Goal: Information Seeking & Learning: Check status

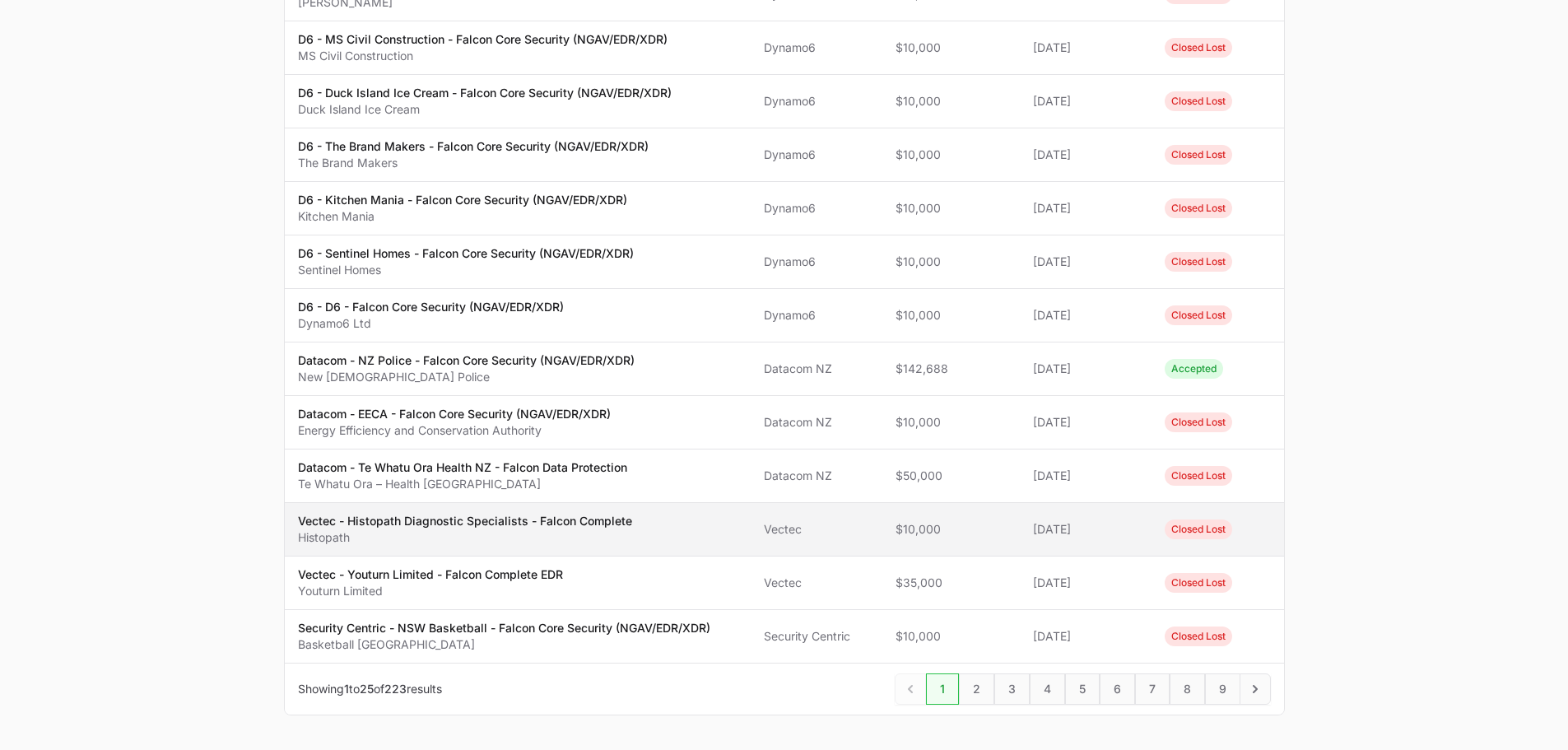
scroll to position [1039, 0]
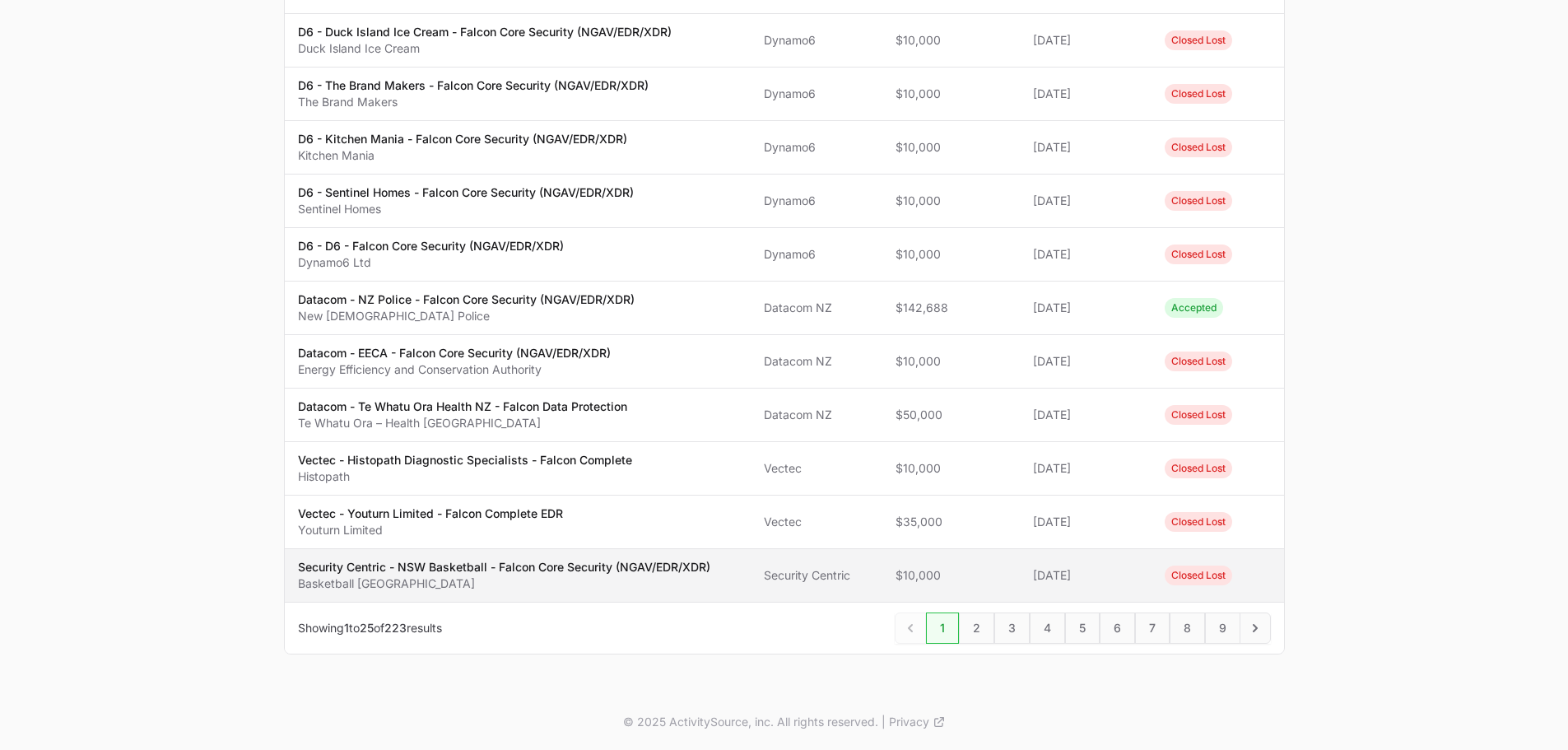
click at [530, 574] on p "Security Centric - NSW Basketball - Falcon Core Security (NGAV/EDR/XDR)" at bounding box center [505, 567] width 412 height 16
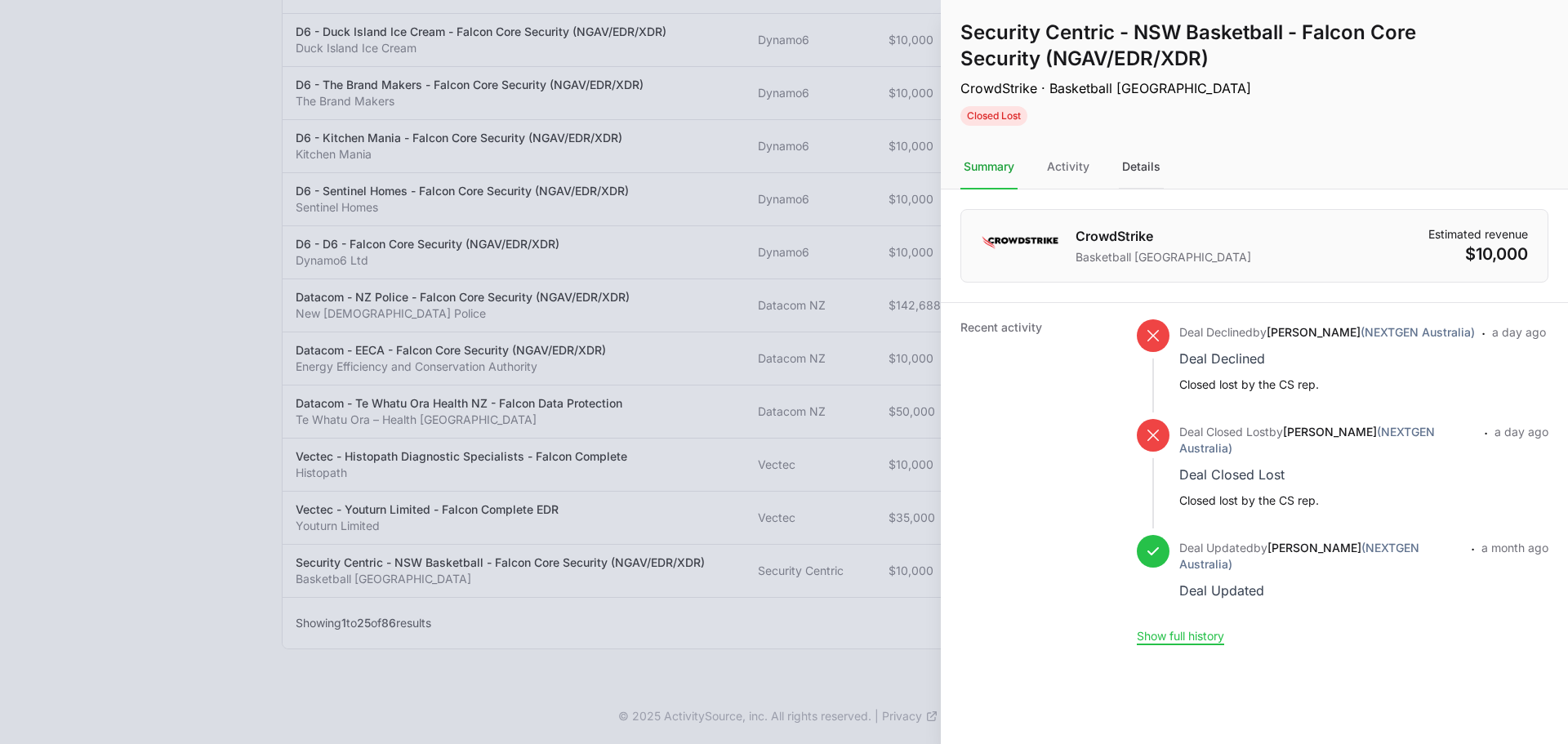
click at [1150, 172] on div "Details" at bounding box center [1141, 167] width 45 height 44
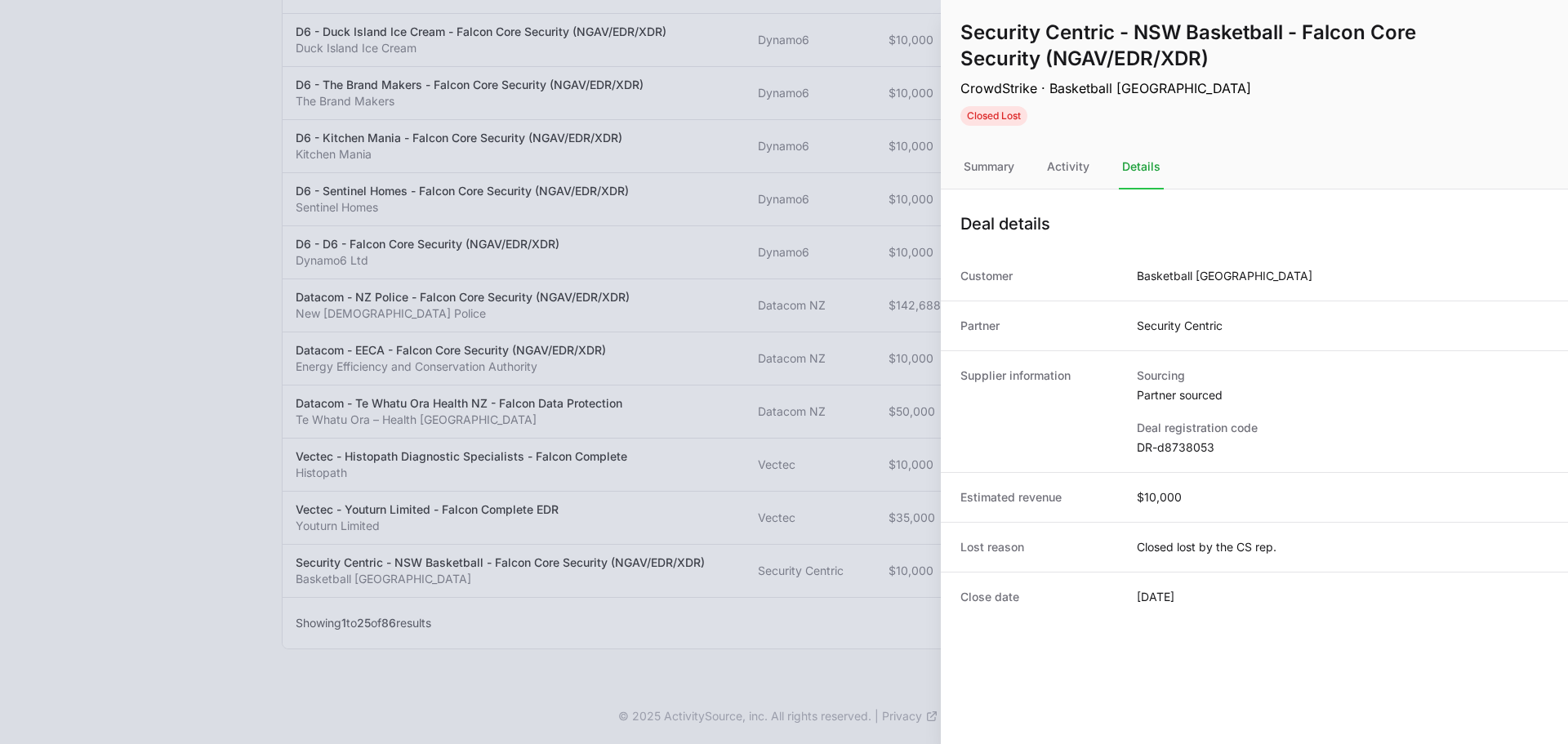
click at [764, 382] on div at bounding box center [784, 372] width 1568 height 744
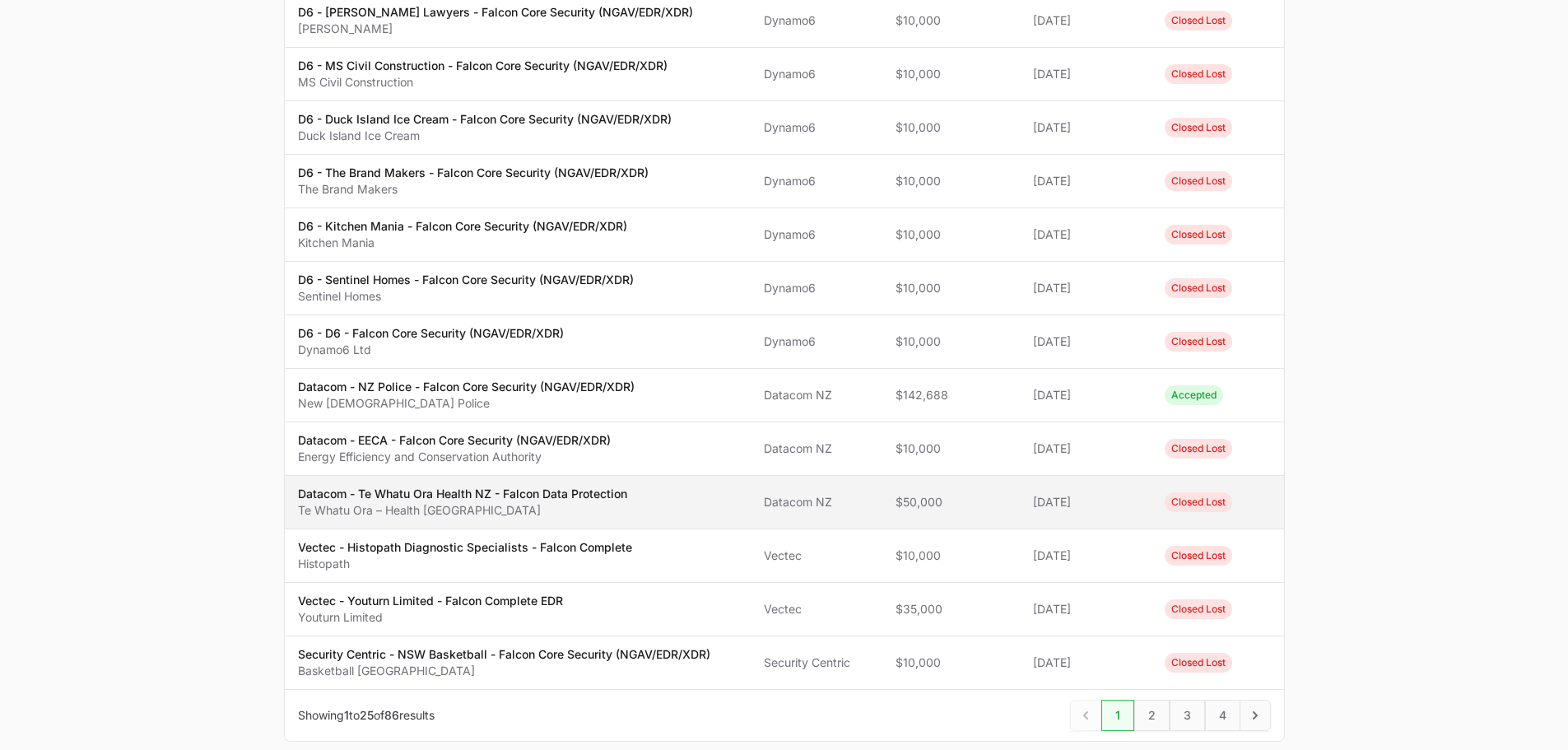
scroll to position [1039, 0]
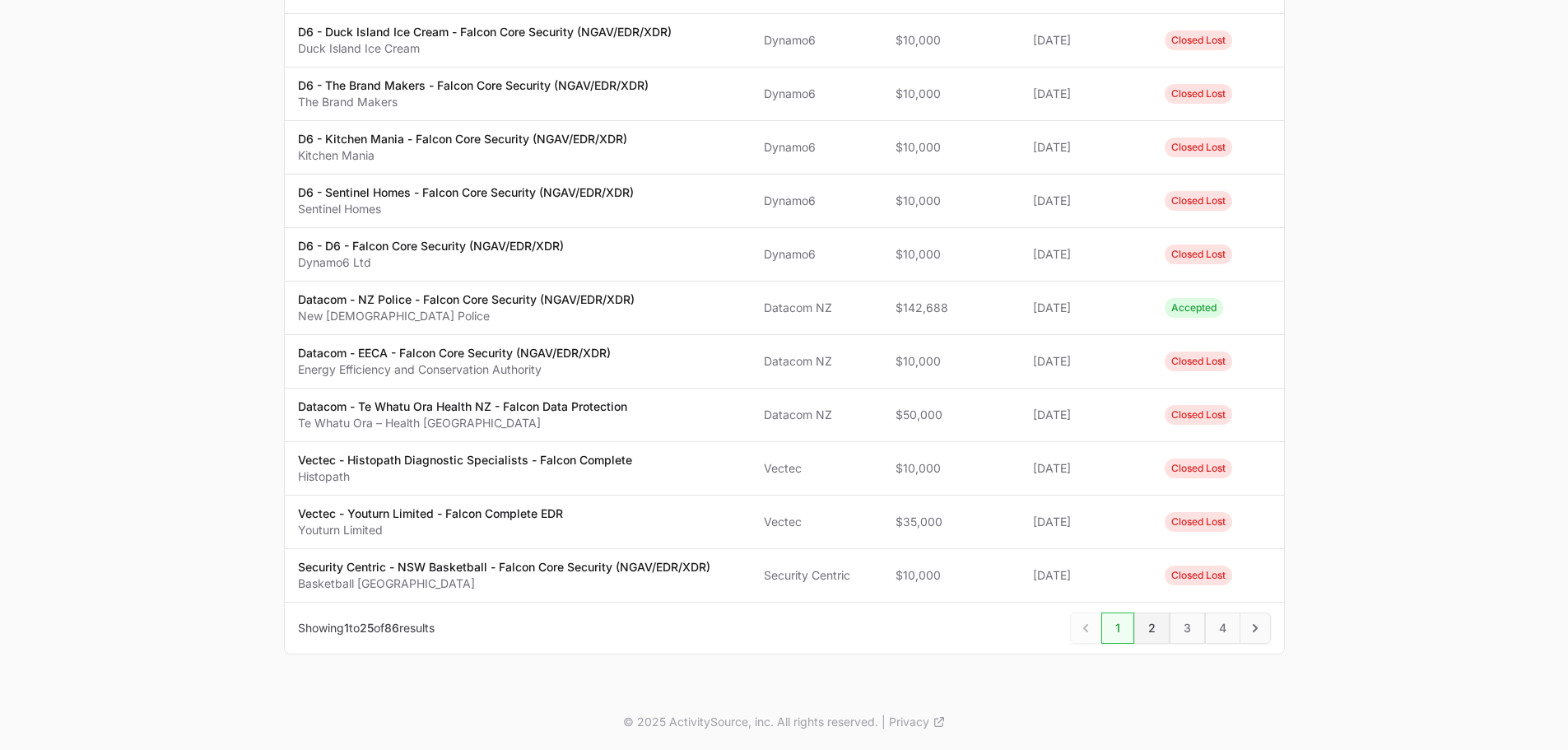
click at [1138, 630] on span "2" at bounding box center [1151, 628] width 35 height 32
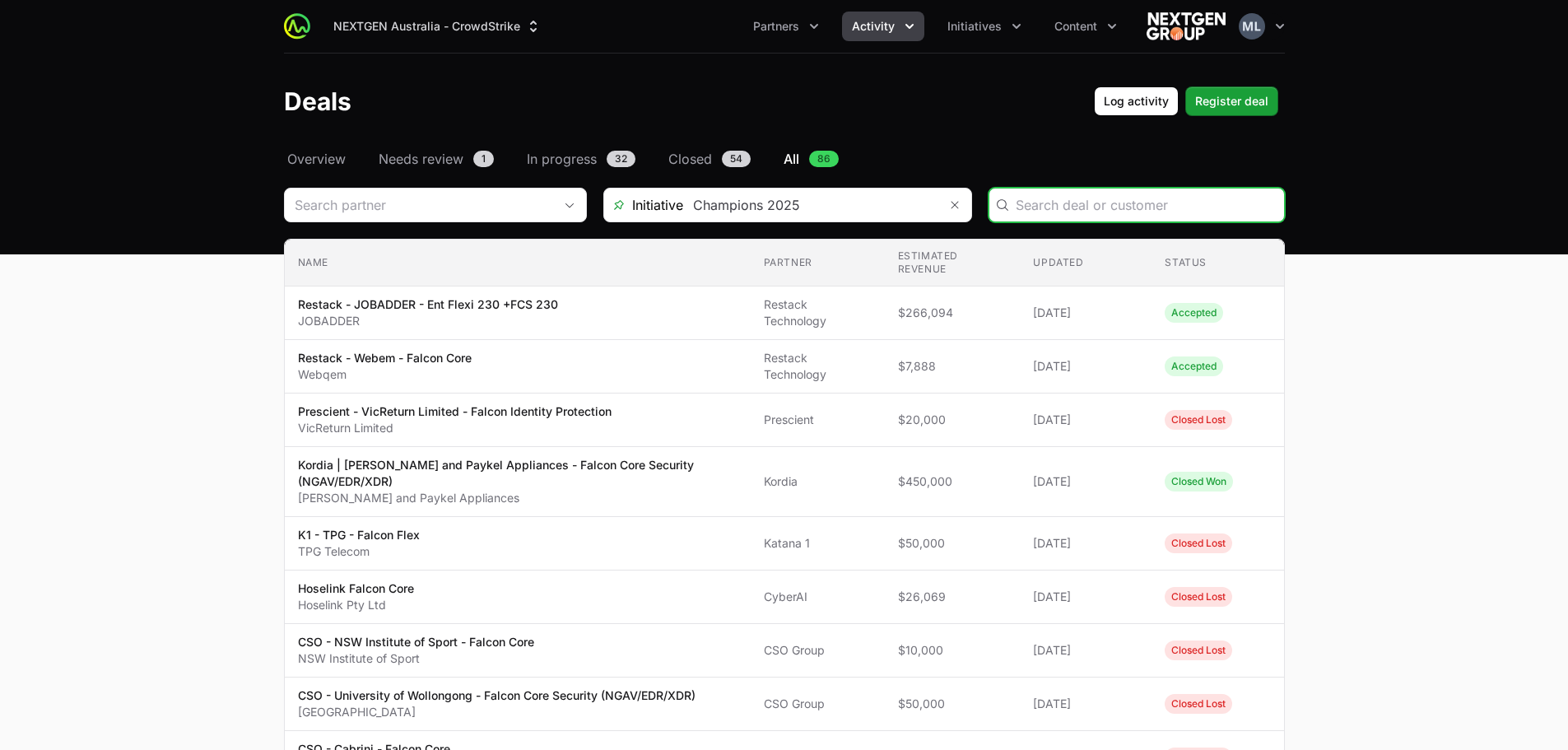
click at [1157, 209] on input "Deals Filters" at bounding box center [1145, 205] width 259 height 20
type input "pet"
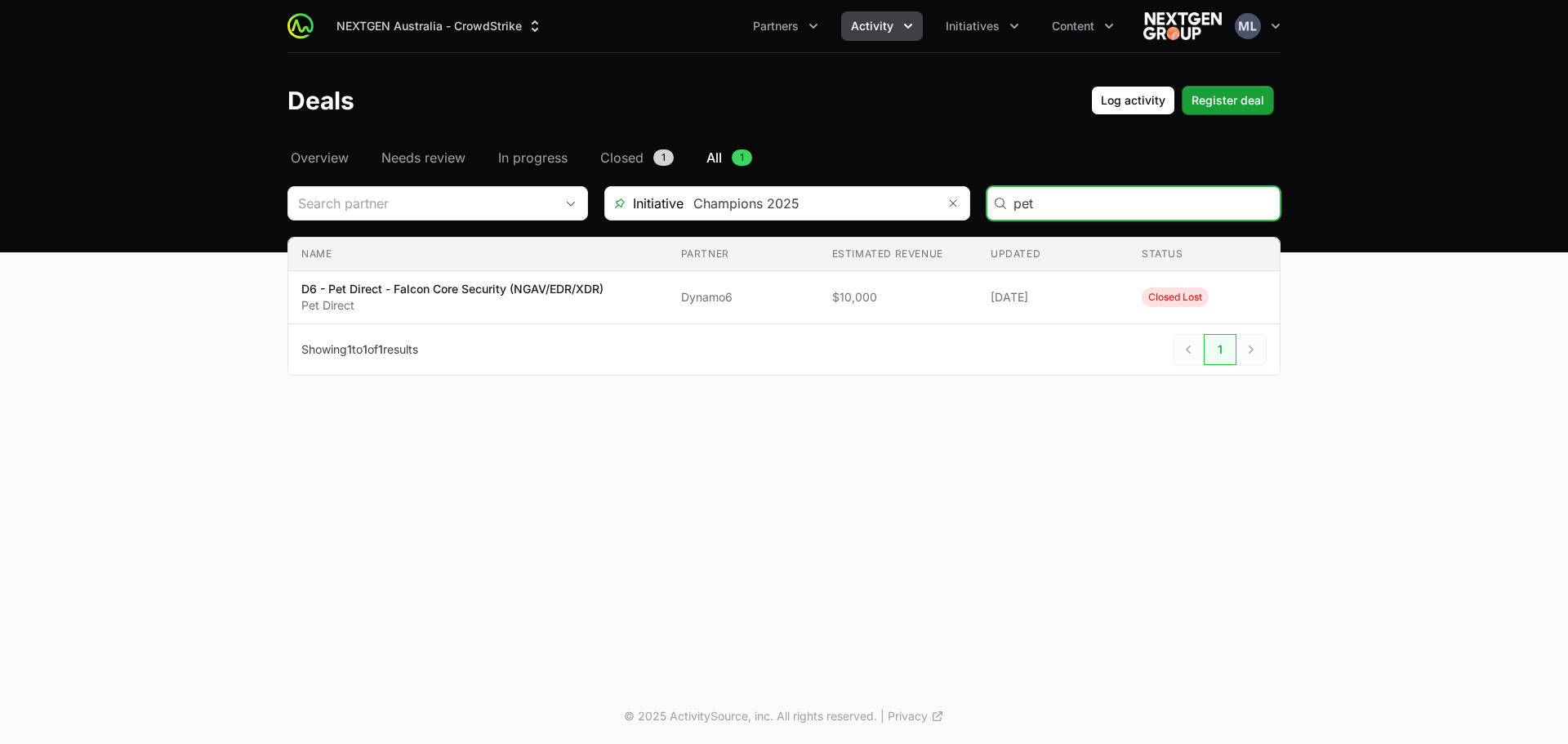
click at [1264, 205] on input "pet" at bounding box center [1142, 204] width 257 height 20
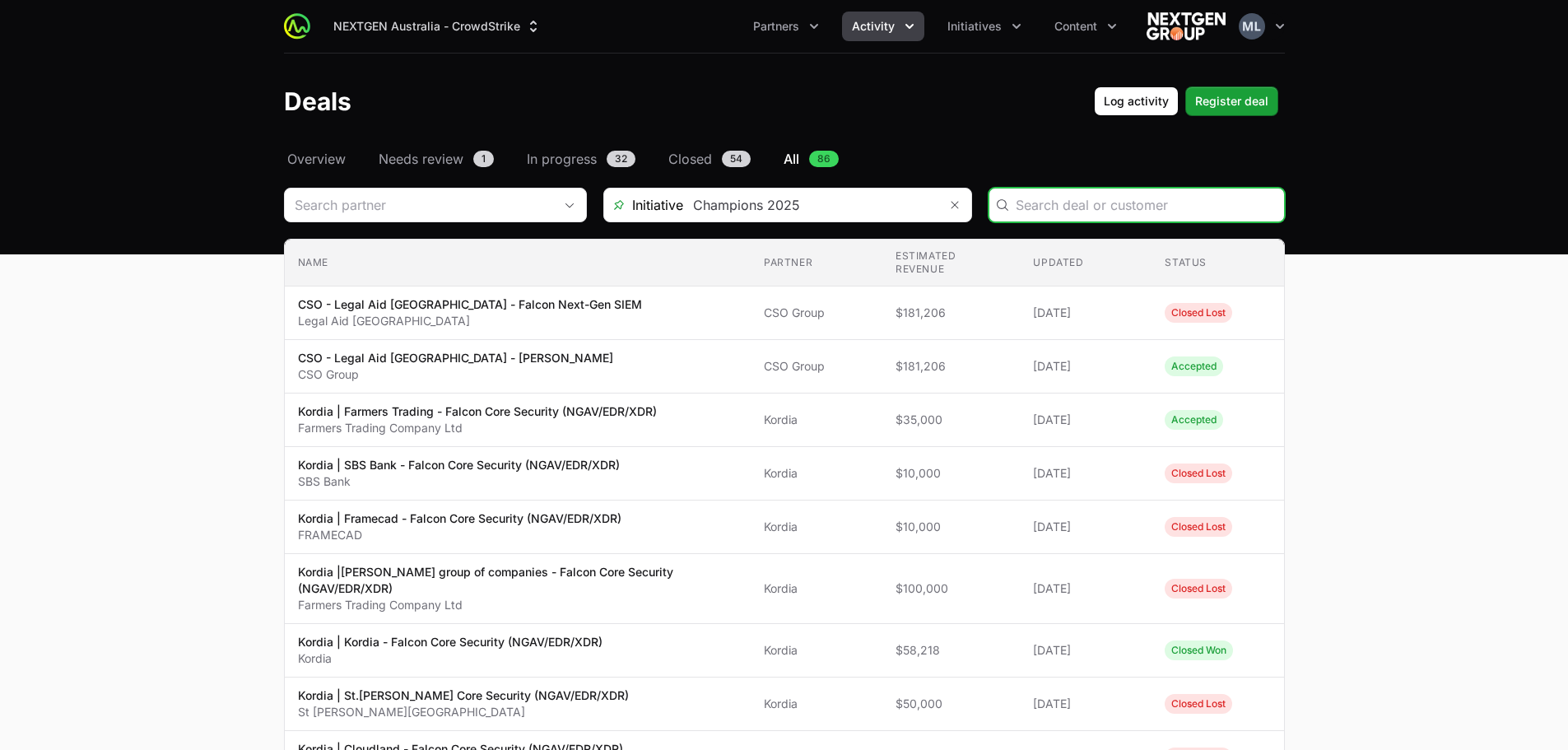
click at [1068, 210] on input "Deals Filters" at bounding box center [1145, 205] width 259 height 20
paste input "VicReturn Limited"
type input "VicReturn Limited"
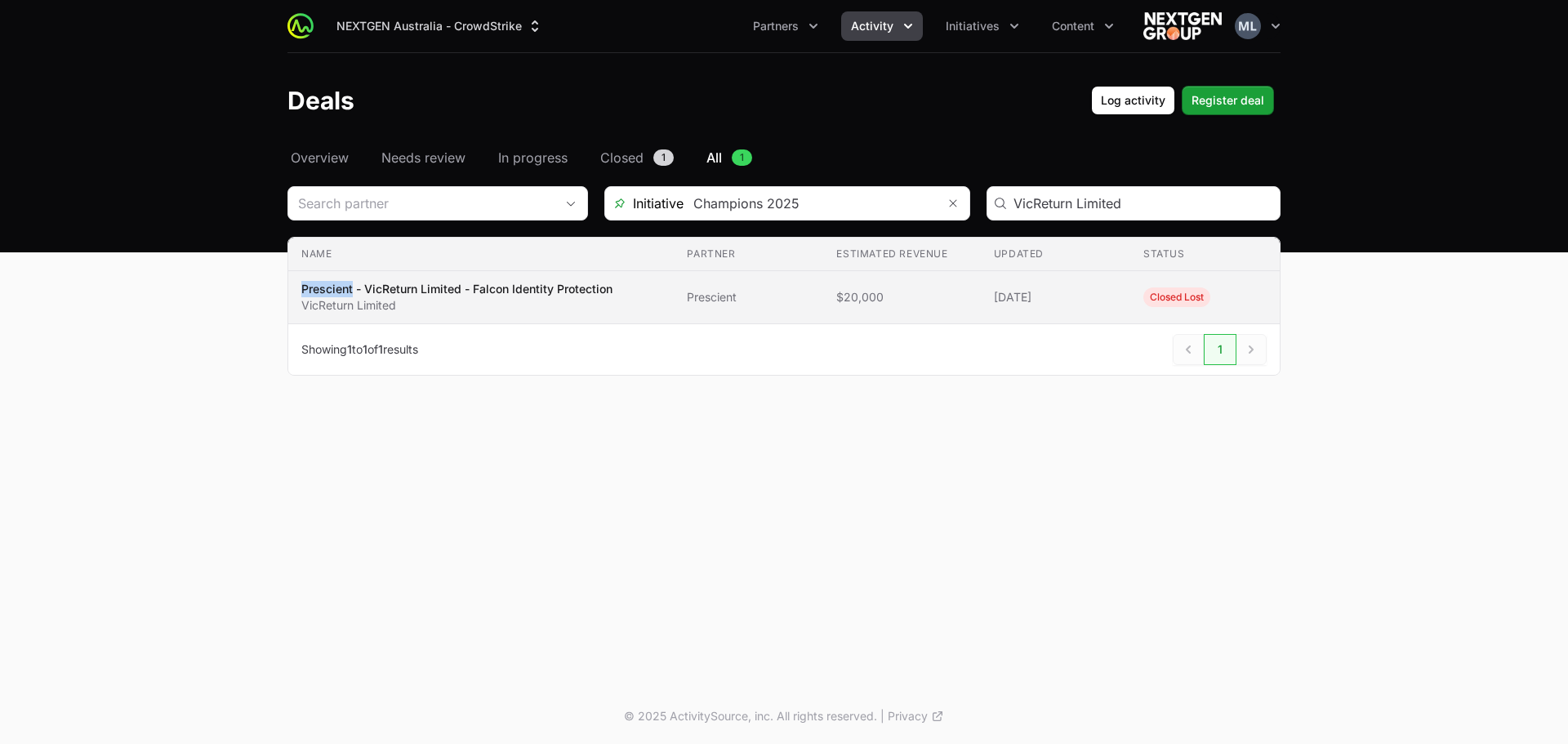
drag, startPoint x: 301, startPoint y: 290, endPoint x: 352, endPoint y: 292, distance: 51.0
click at [352, 292] on td "Name Prescient - VicReturn Limited - Falcon Identity Protection VicReturn Limit…" at bounding box center [481, 297] width 386 height 53
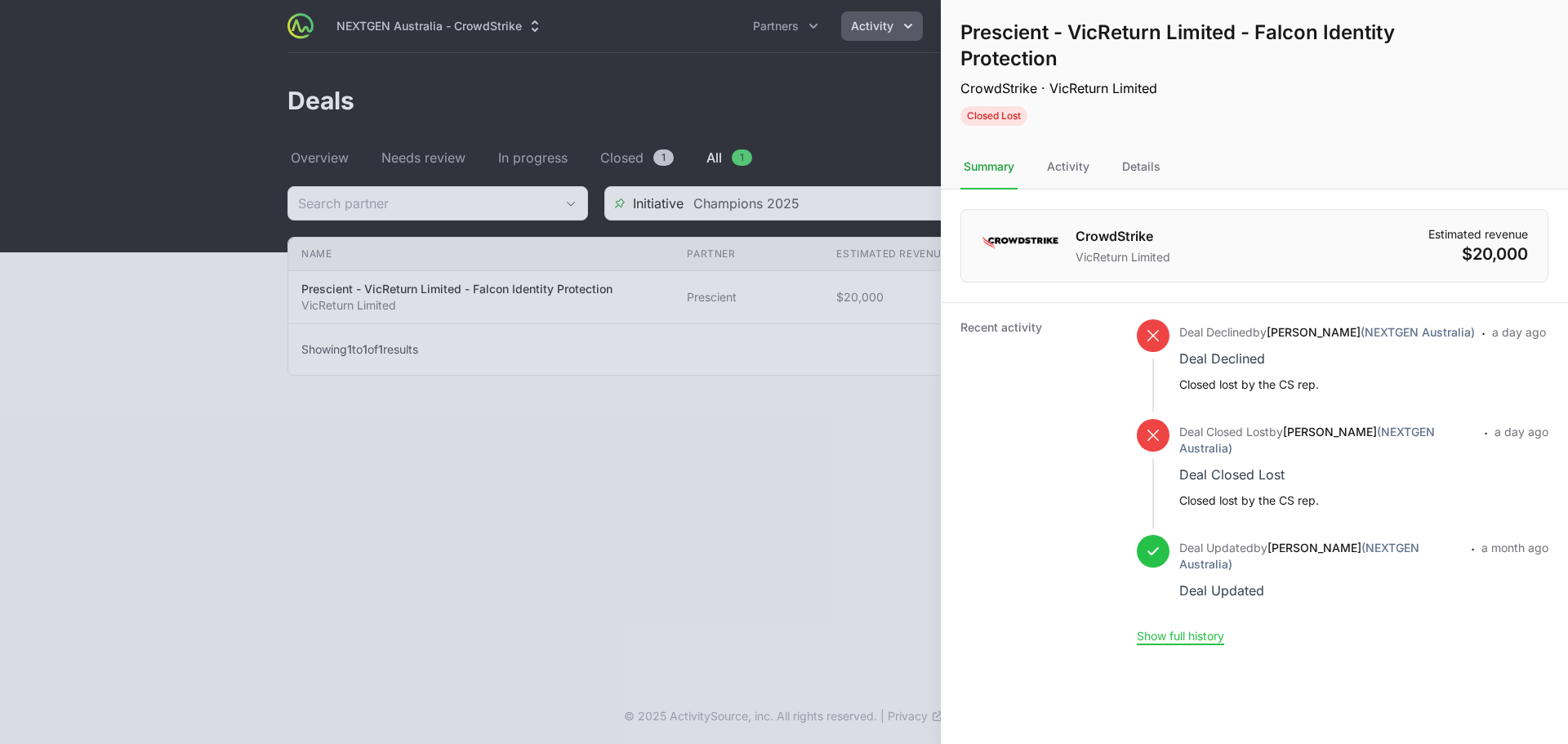
click at [712, 450] on div at bounding box center [784, 372] width 1568 height 744
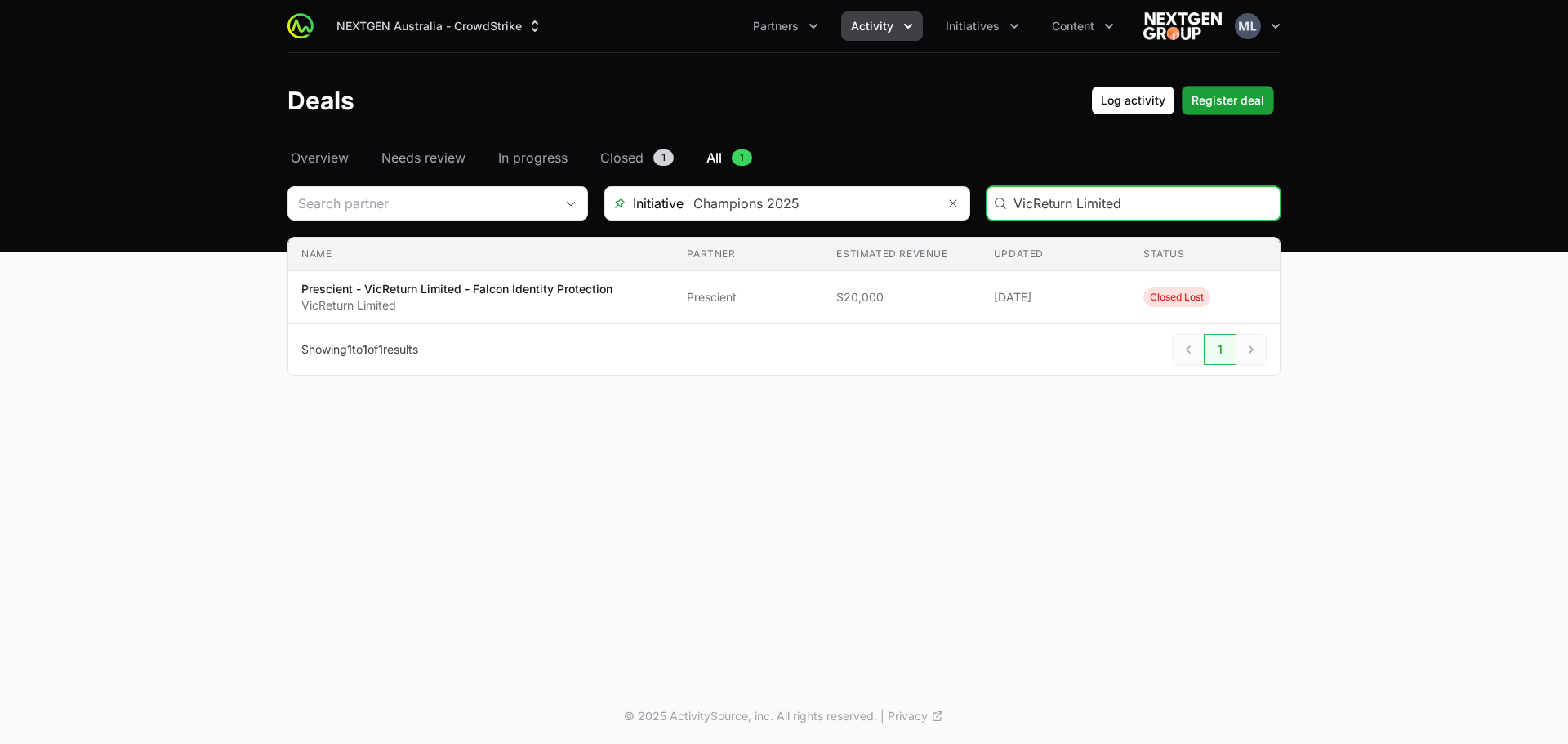
click at [1263, 205] on input "VicReturn Limited" at bounding box center [1142, 204] width 257 height 20
click at [1073, 205] on input "eeca" at bounding box center [1142, 204] width 257 height 20
paste input "MS Civil Construction"
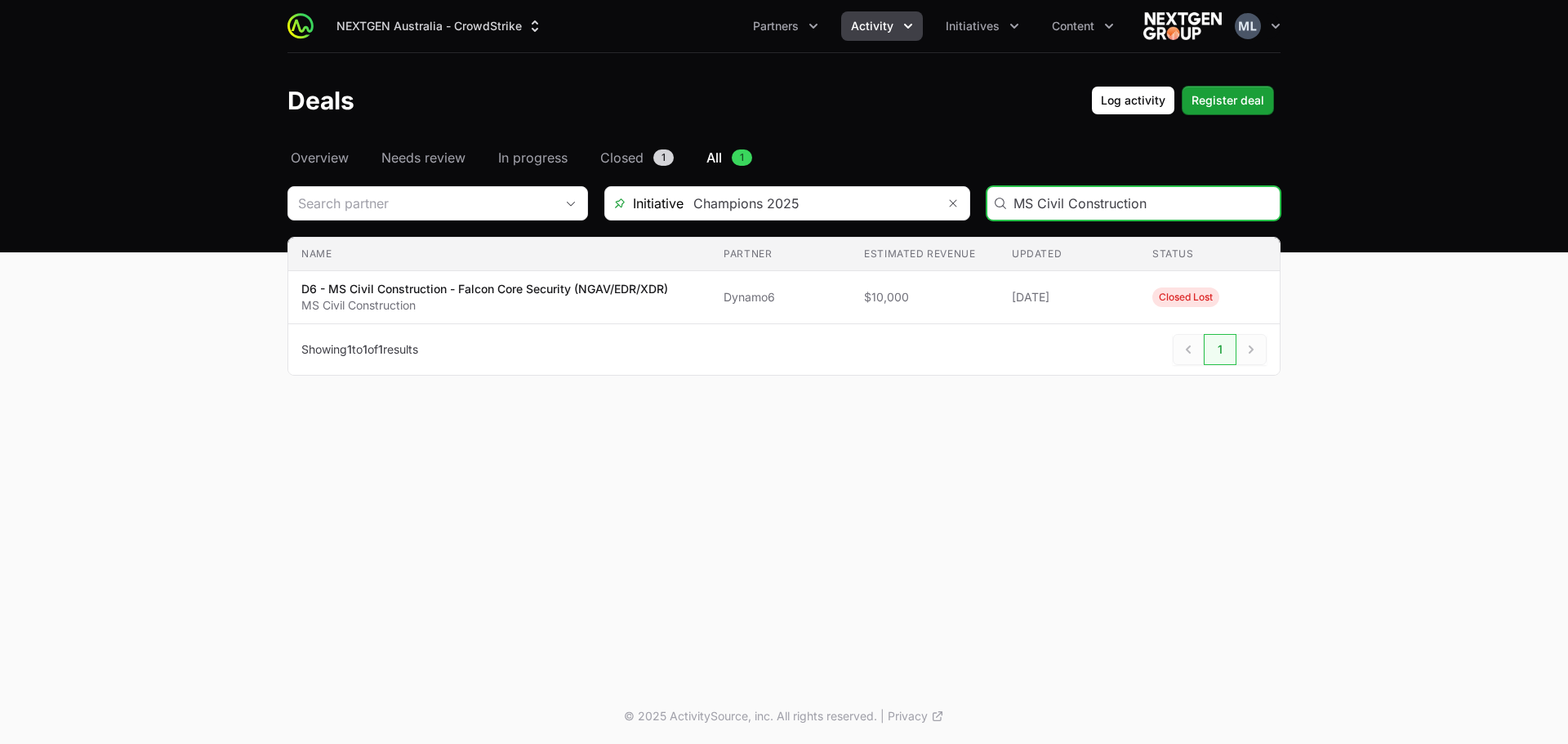
type input "MS Civil Construction"
click at [1273, 202] on div "MS Civil Construction" at bounding box center [1134, 204] width 294 height 34
click at [1261, 205] on input "MS Civil Construction" at bounding box center [1142, 204] width 257 height 20
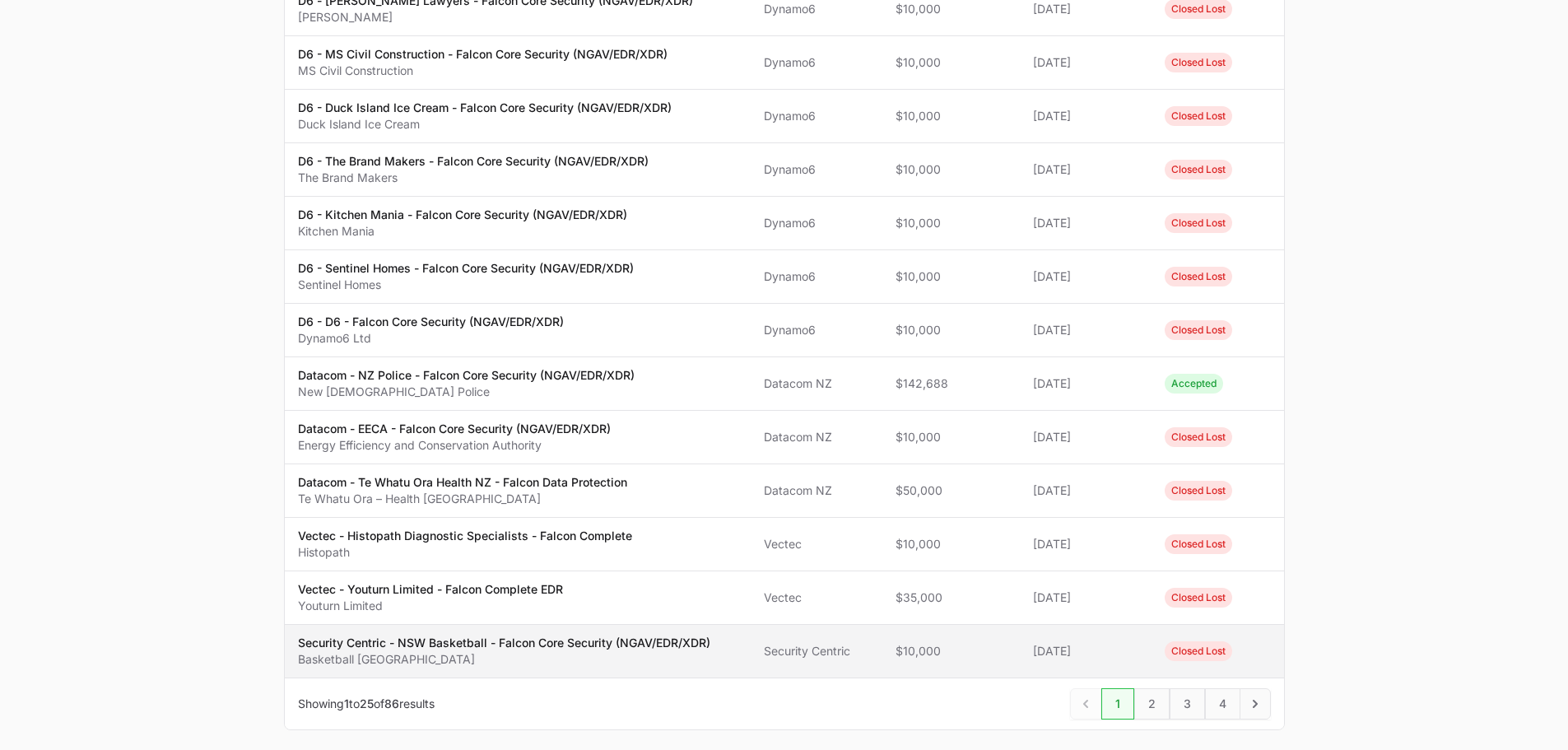
scroll to position [988, 0]
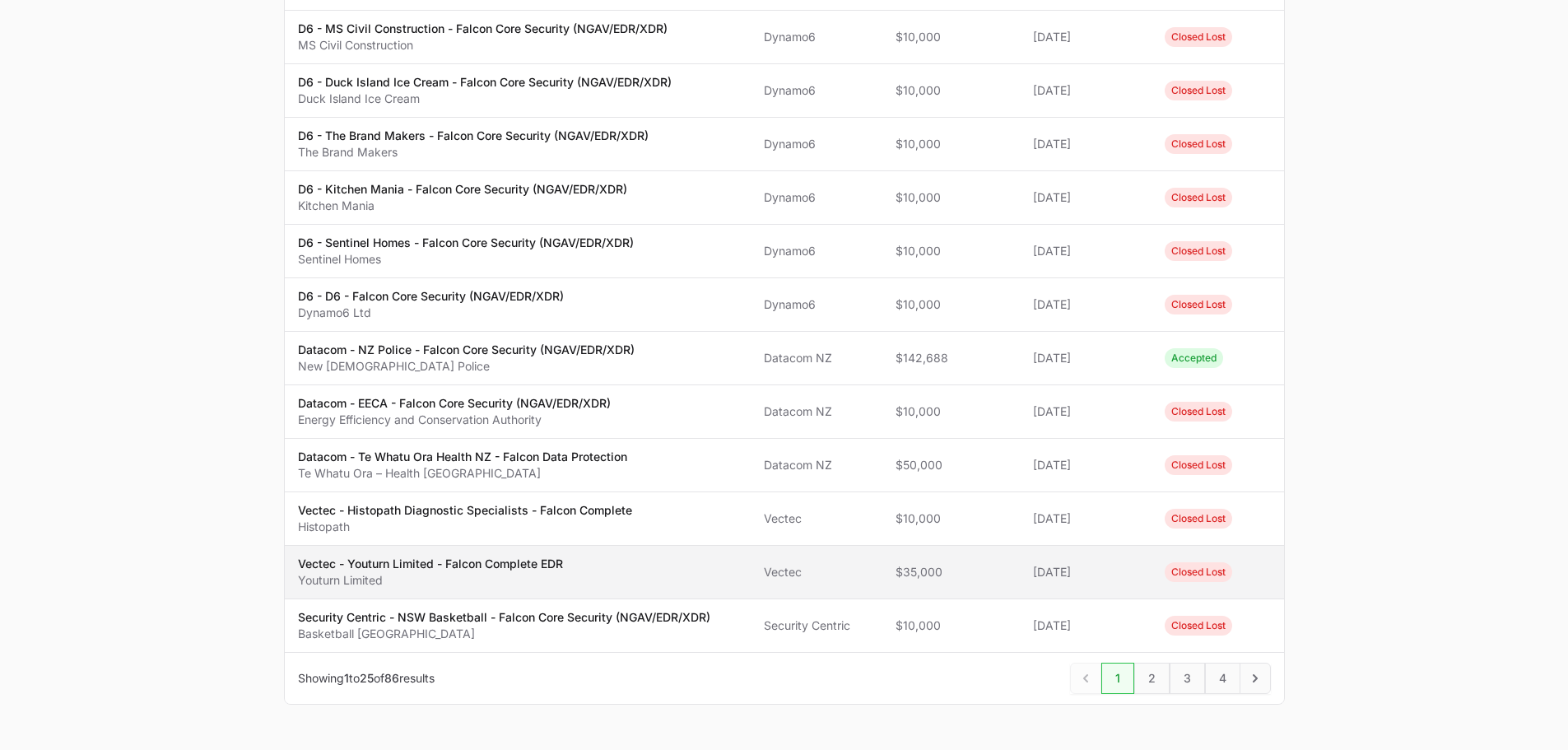
click at [440, 571] on p "Vectec - Youturn Limited - Falcon Complete EDR" at bounding box center [430, 564] width 265 height 16
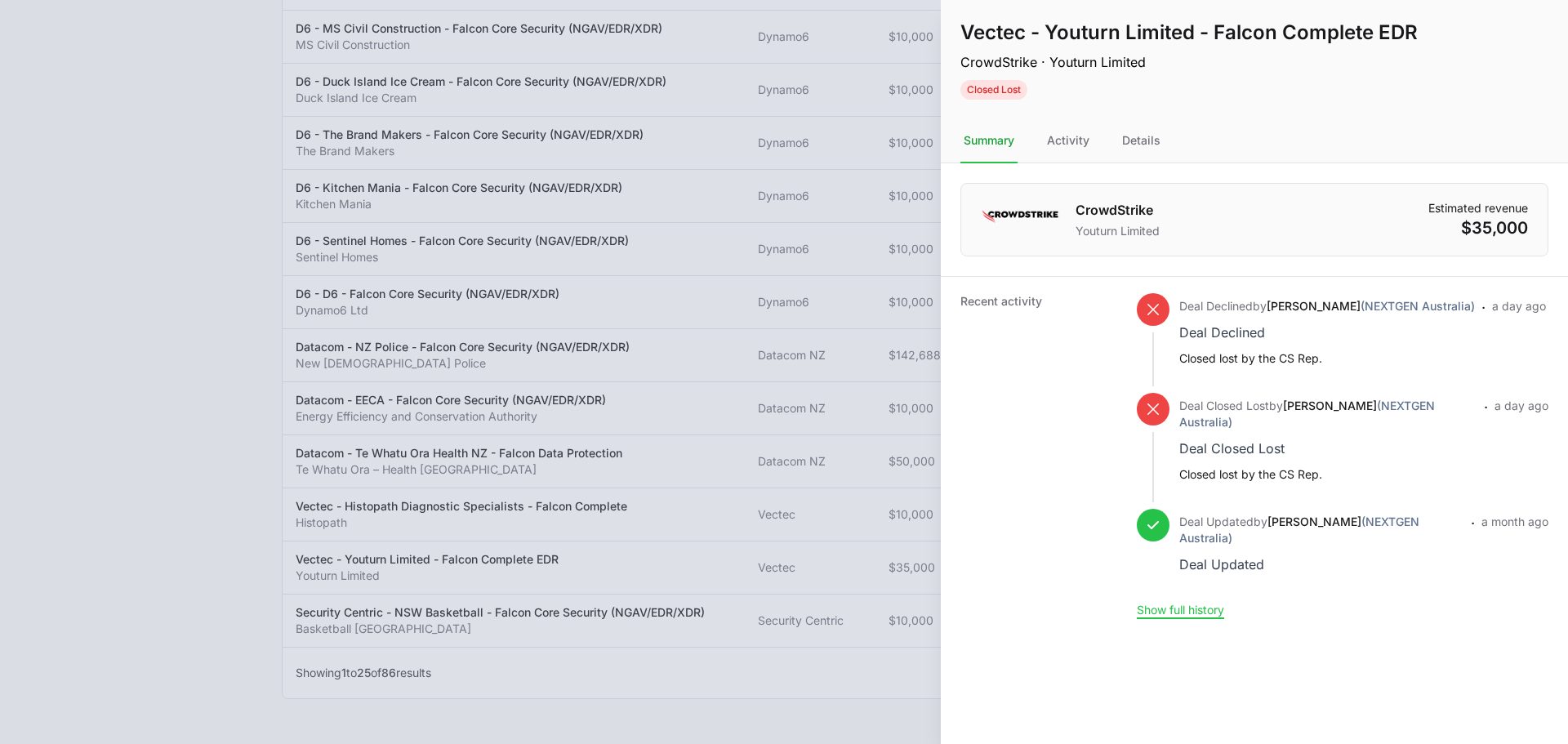
click at [1171, 145] on nav "Summary Activity Details" at bounding box center [1254, 141] width 627 height 44
click at [1160, 144] on div "Details" at bounding box center [1141, 141] width 45 height 44
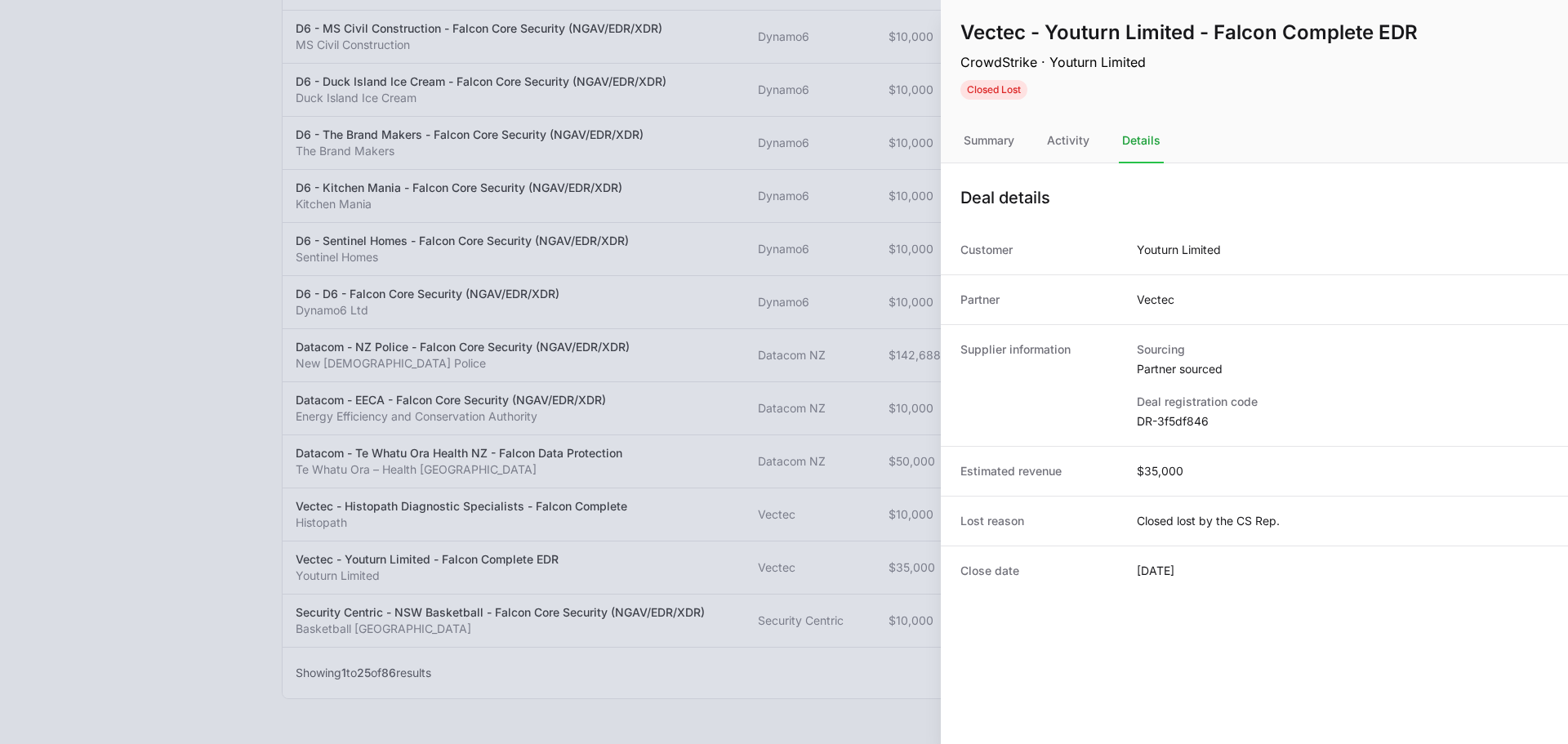
click at [803, 505] on div at bounding box center [784, 372] width 1568 height 744
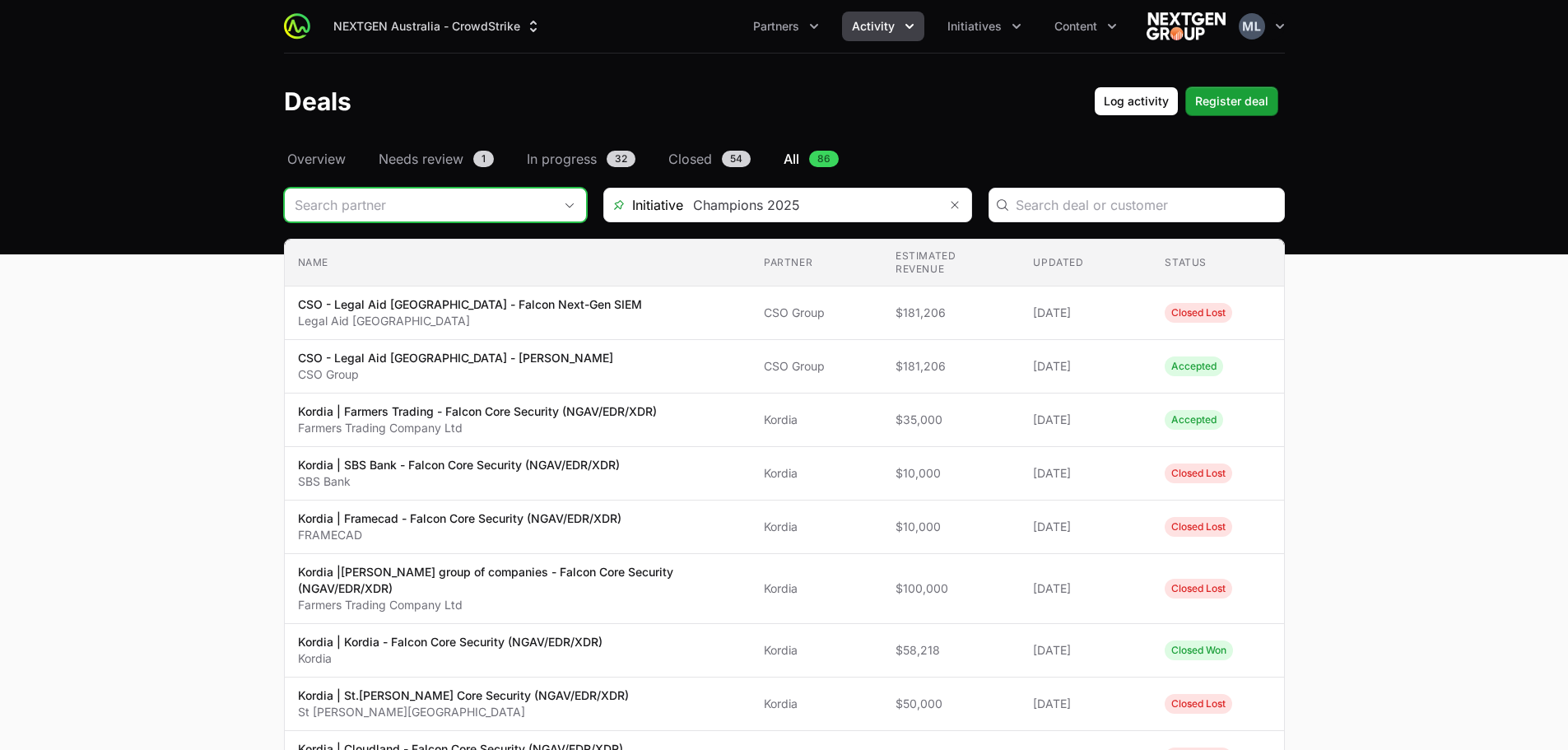
click at [516, 212] on input "Deals Filters" at bounding box center [419, 204] width 269 height 33
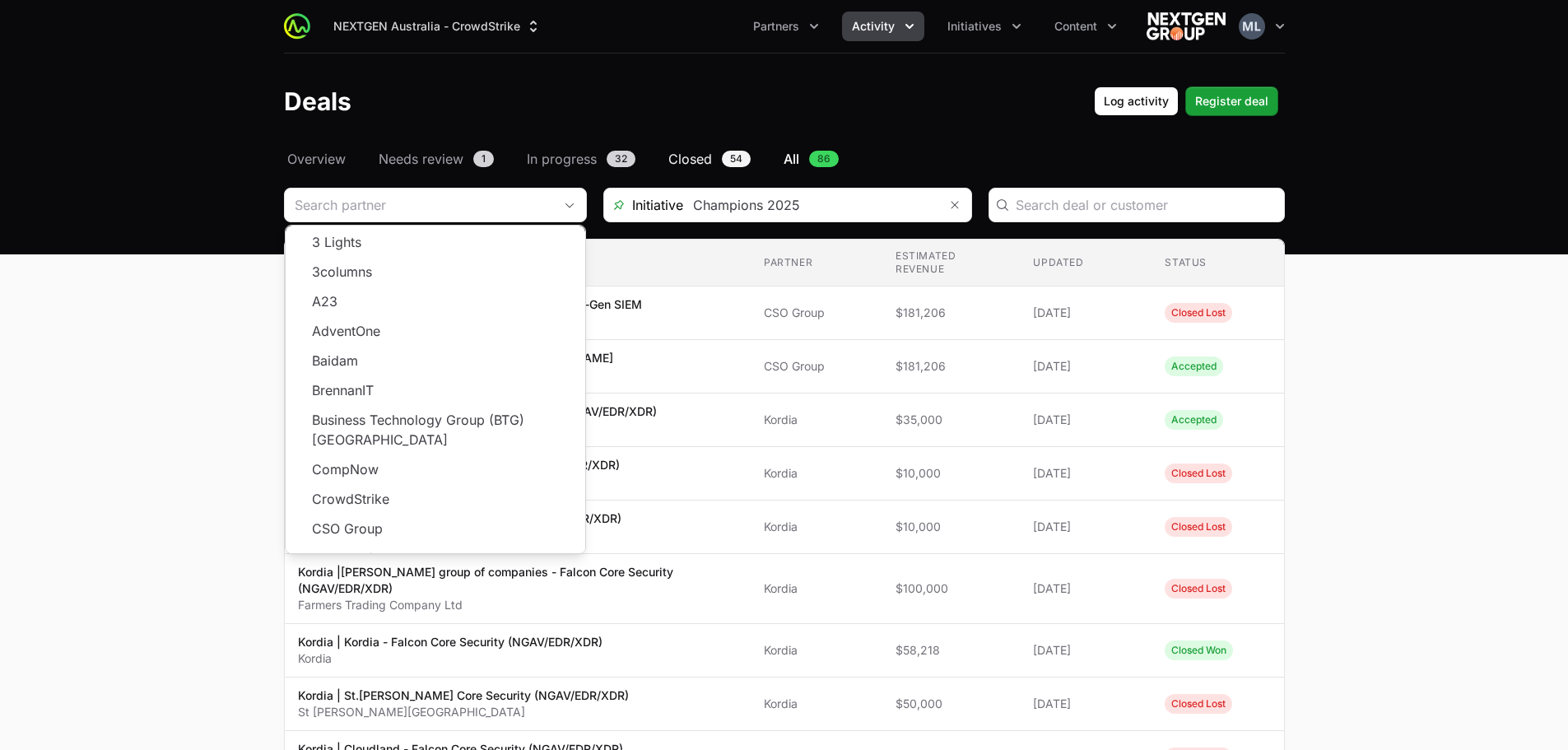
click at [713, 154] on link "Closed 54" at bounding box center [709, 159] width 89 height 20
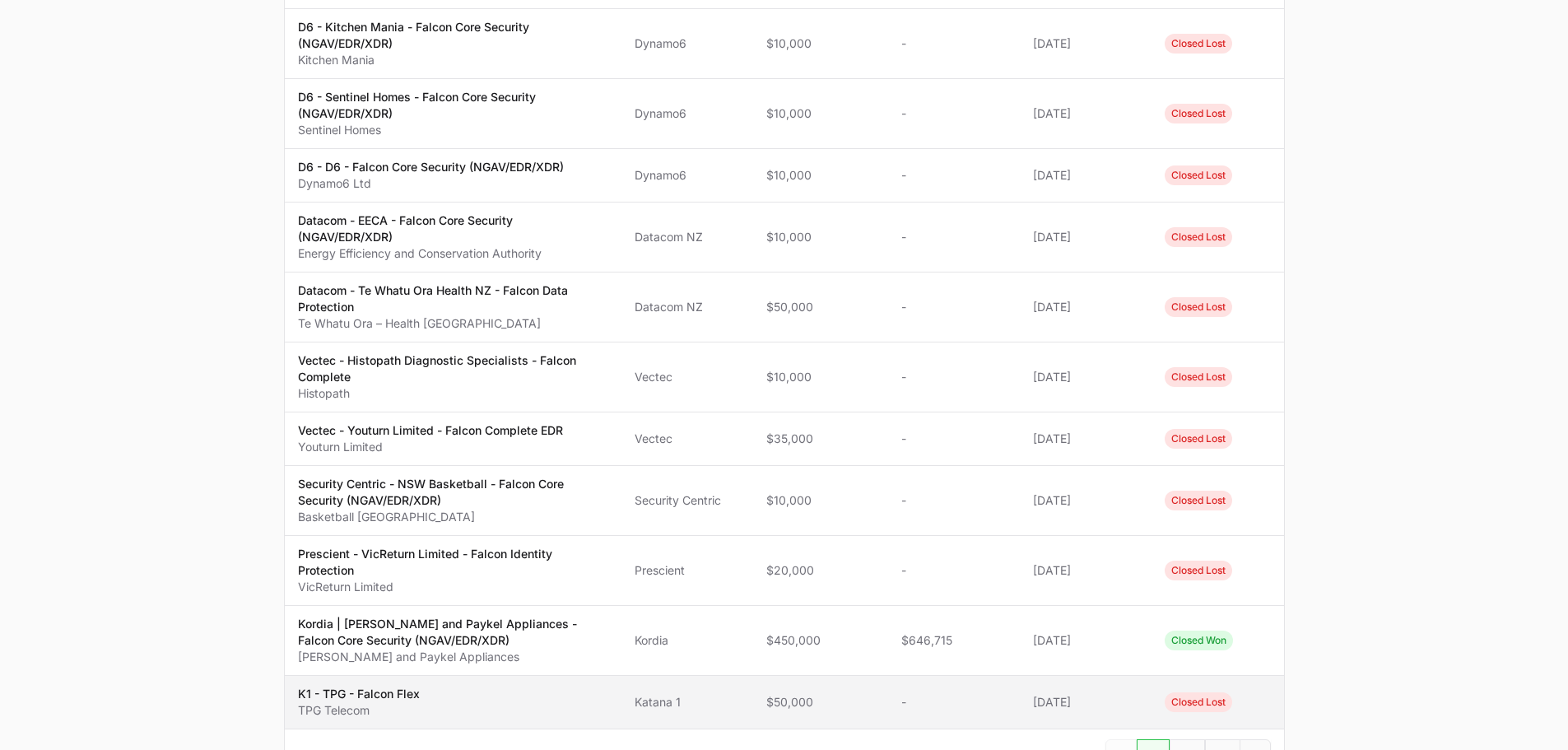
scroll to position [1444, 0]
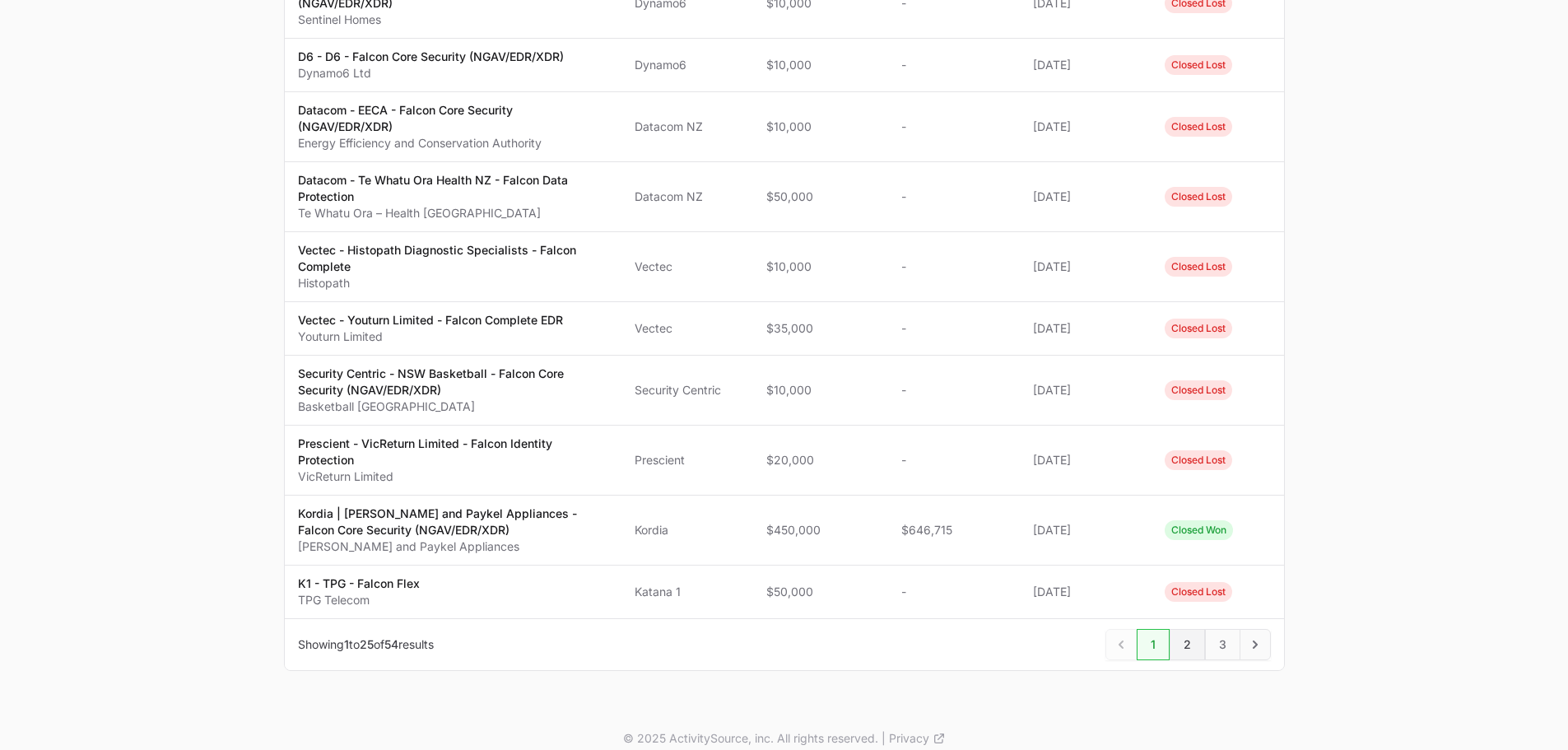
click at [1192, 633] on span "2" at bounding box center [1186, 644] width 35 height 32
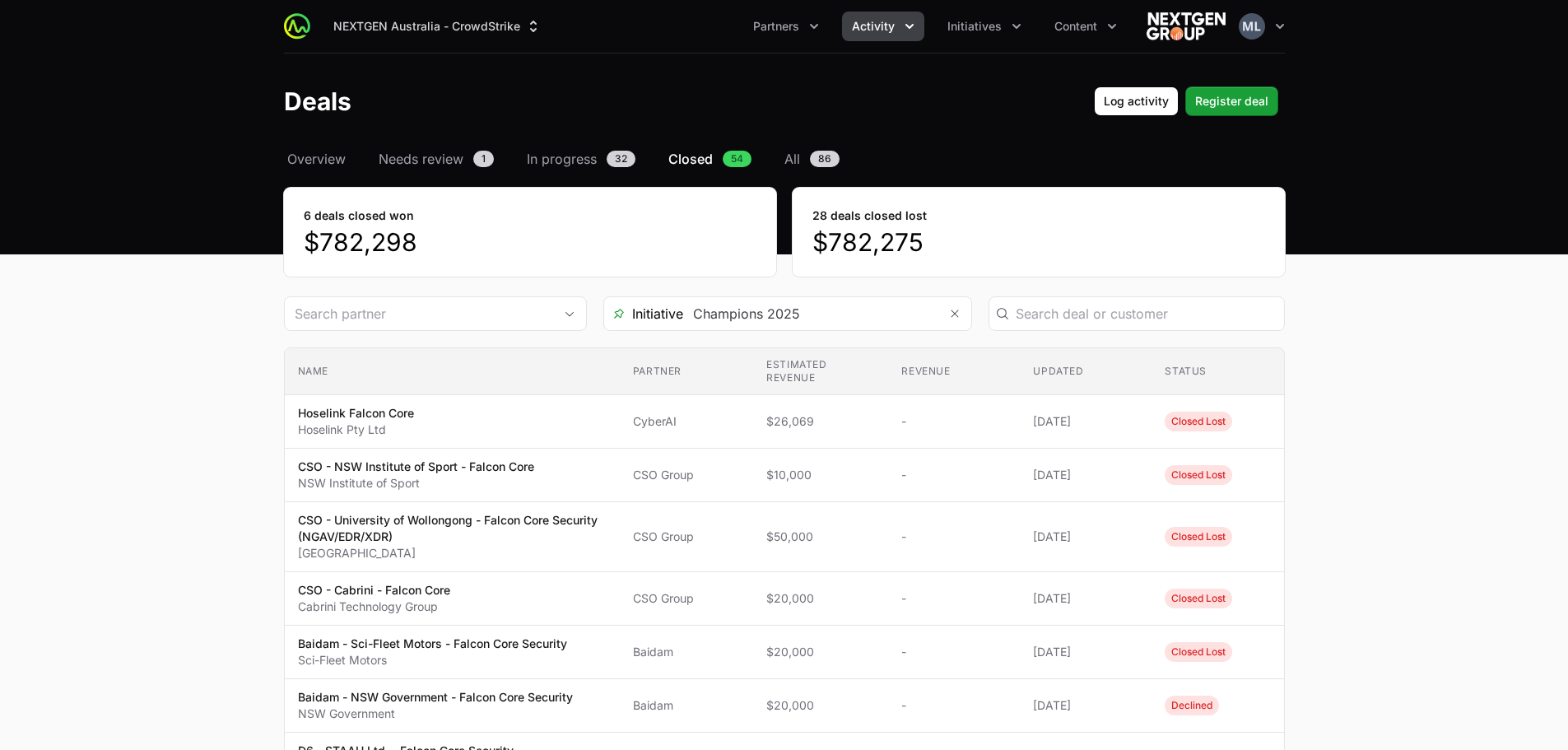
click at [580, 161] on span "In progress" at bounding box center [562, 159] width 70 height 20
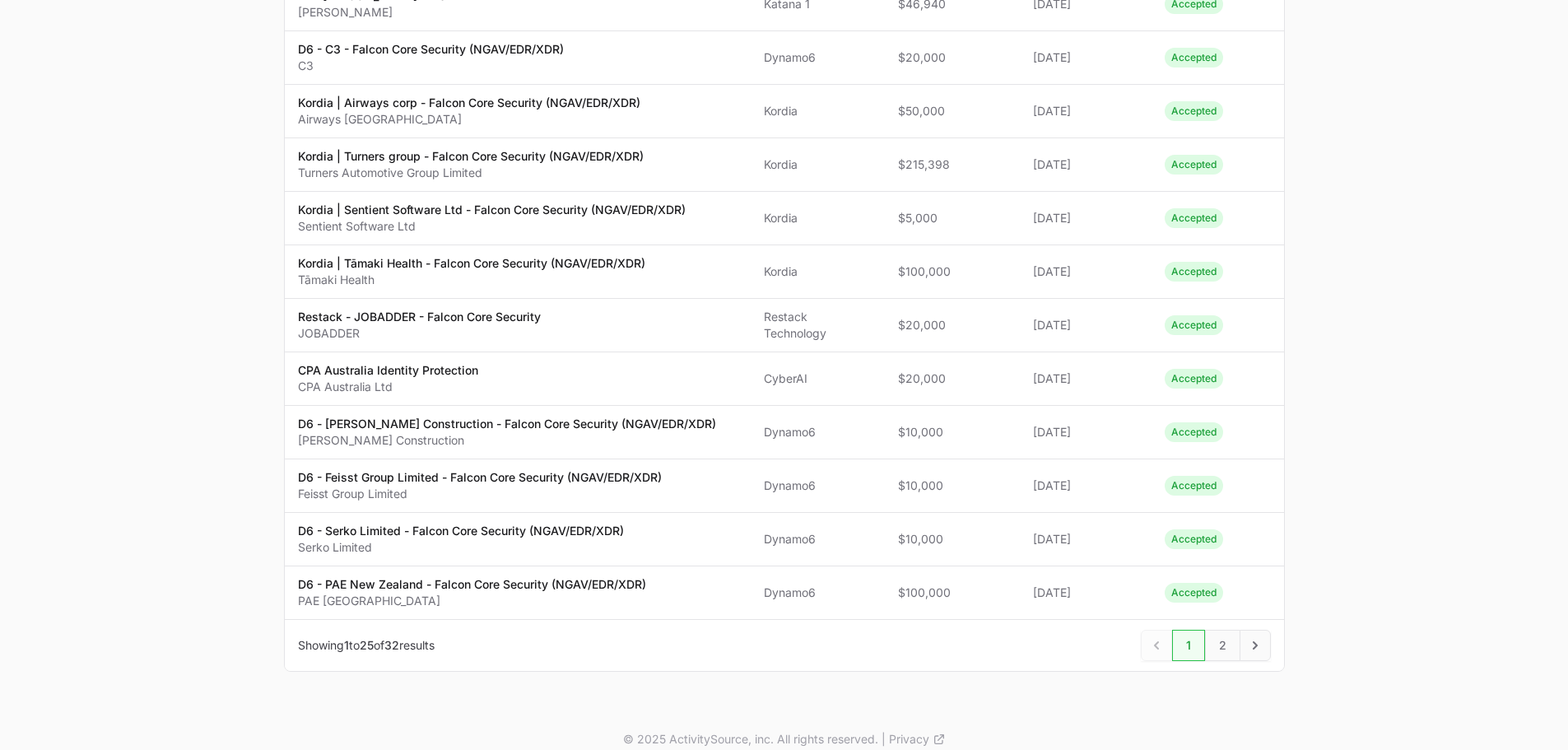
scroll to position [1039, 0]
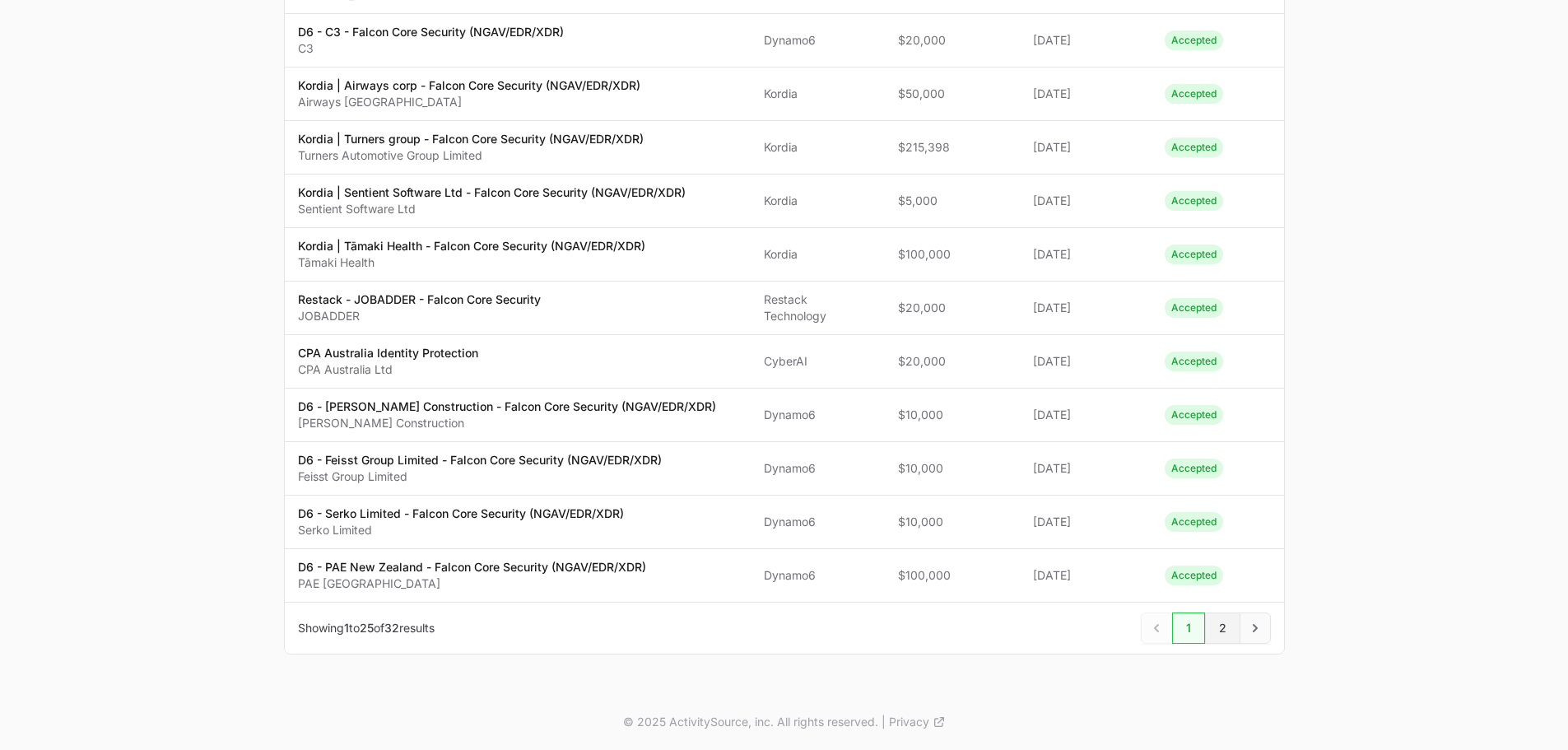
click at [1220, 629] on span "2" at bounding box center [1223, 628] width 35 height 32
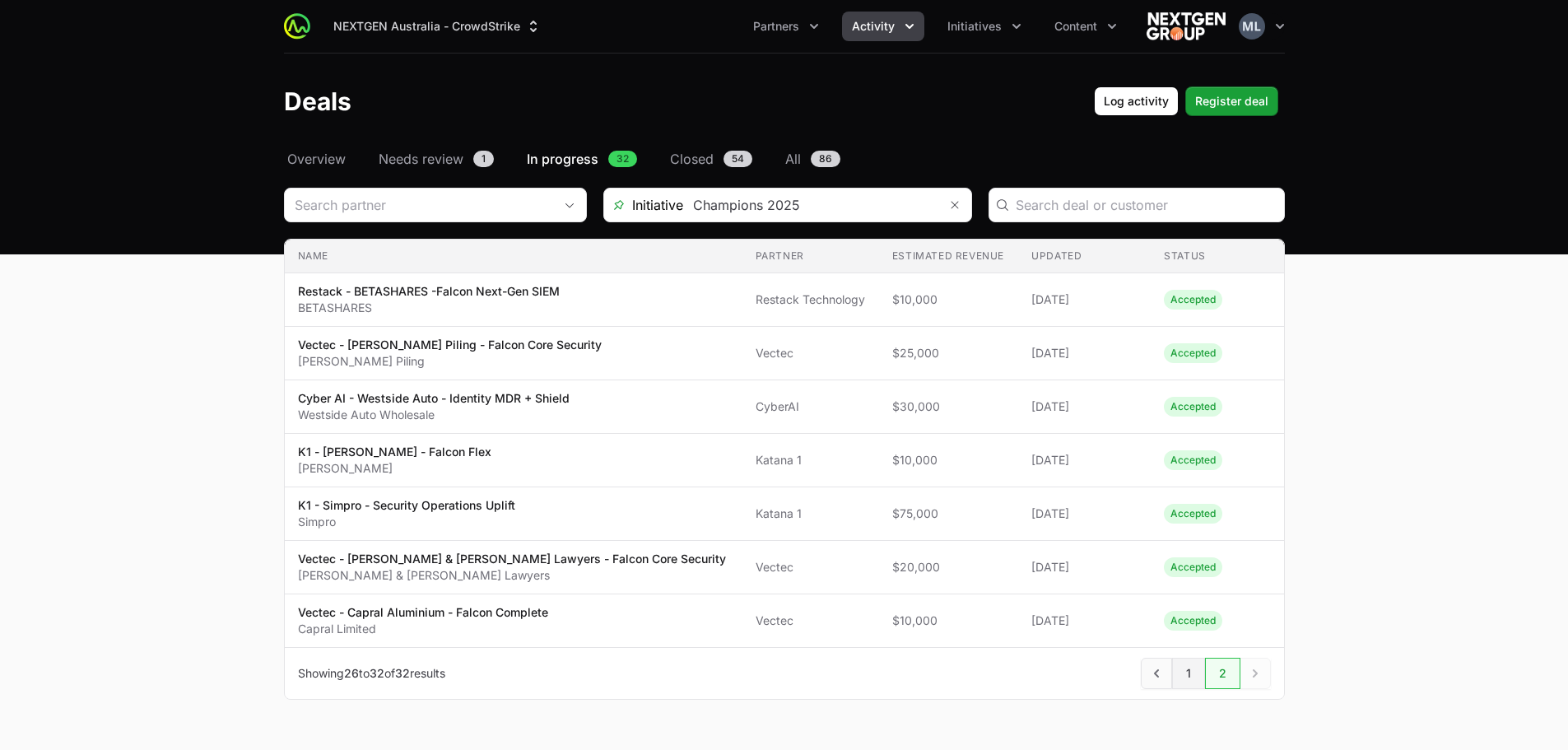
click at [1198, 680] on span "1" at bounding box center [1188, 673] width 33 height 32
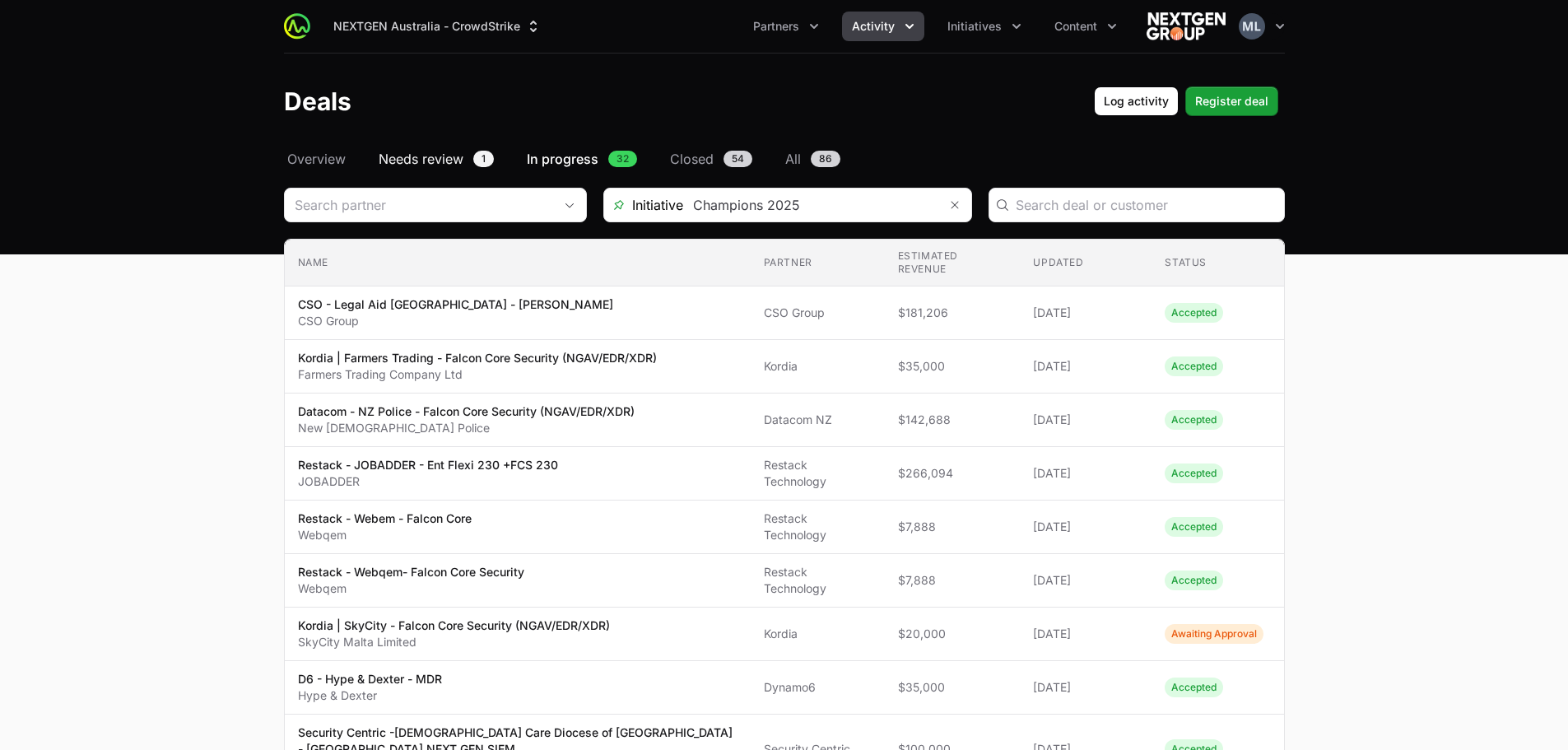
click at [471, 162] on link "Needs review 1" at bounding box center [436, 159] width 122 height 20
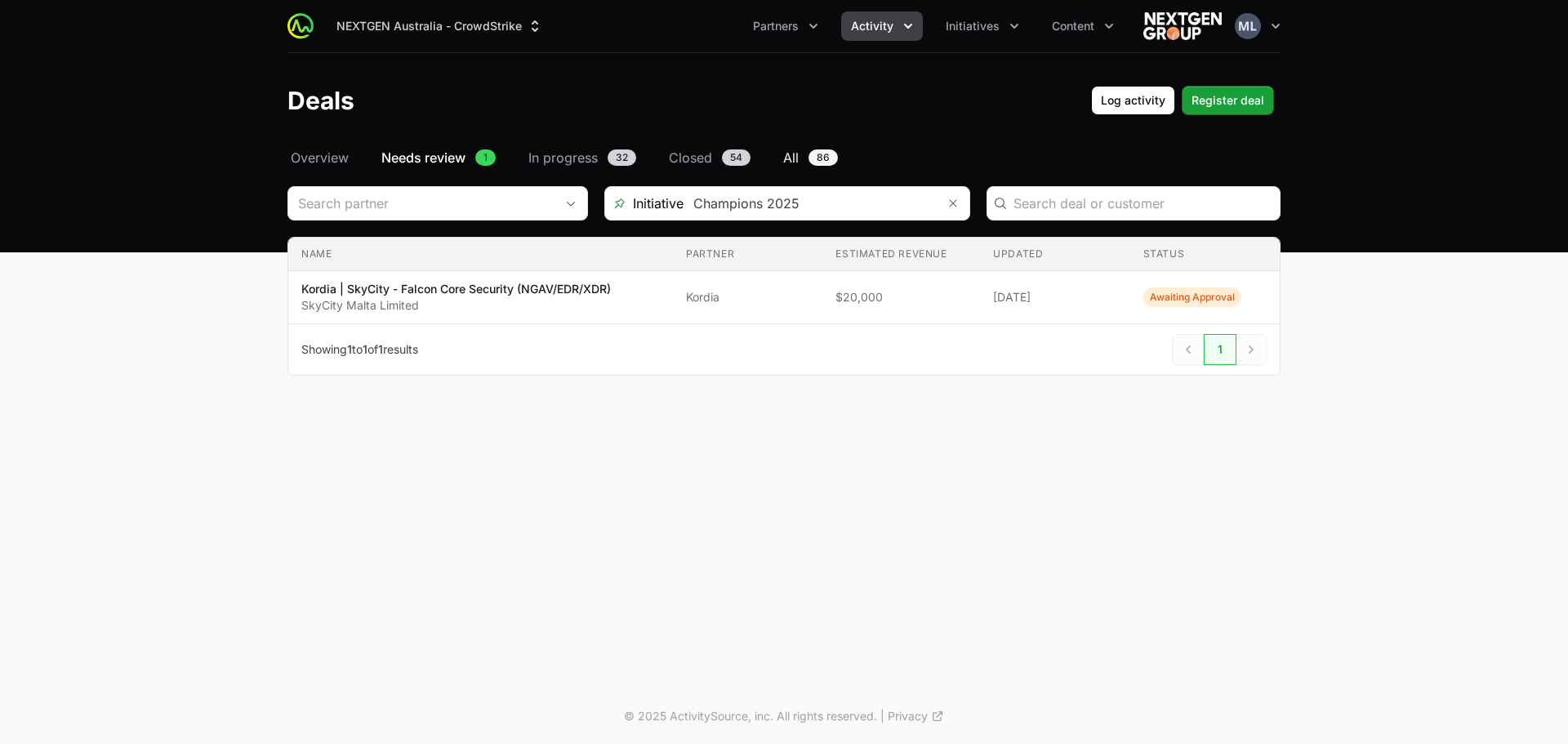
click at [816, 162] on span "86" at bounding box center [823, 158] width 30 height 16
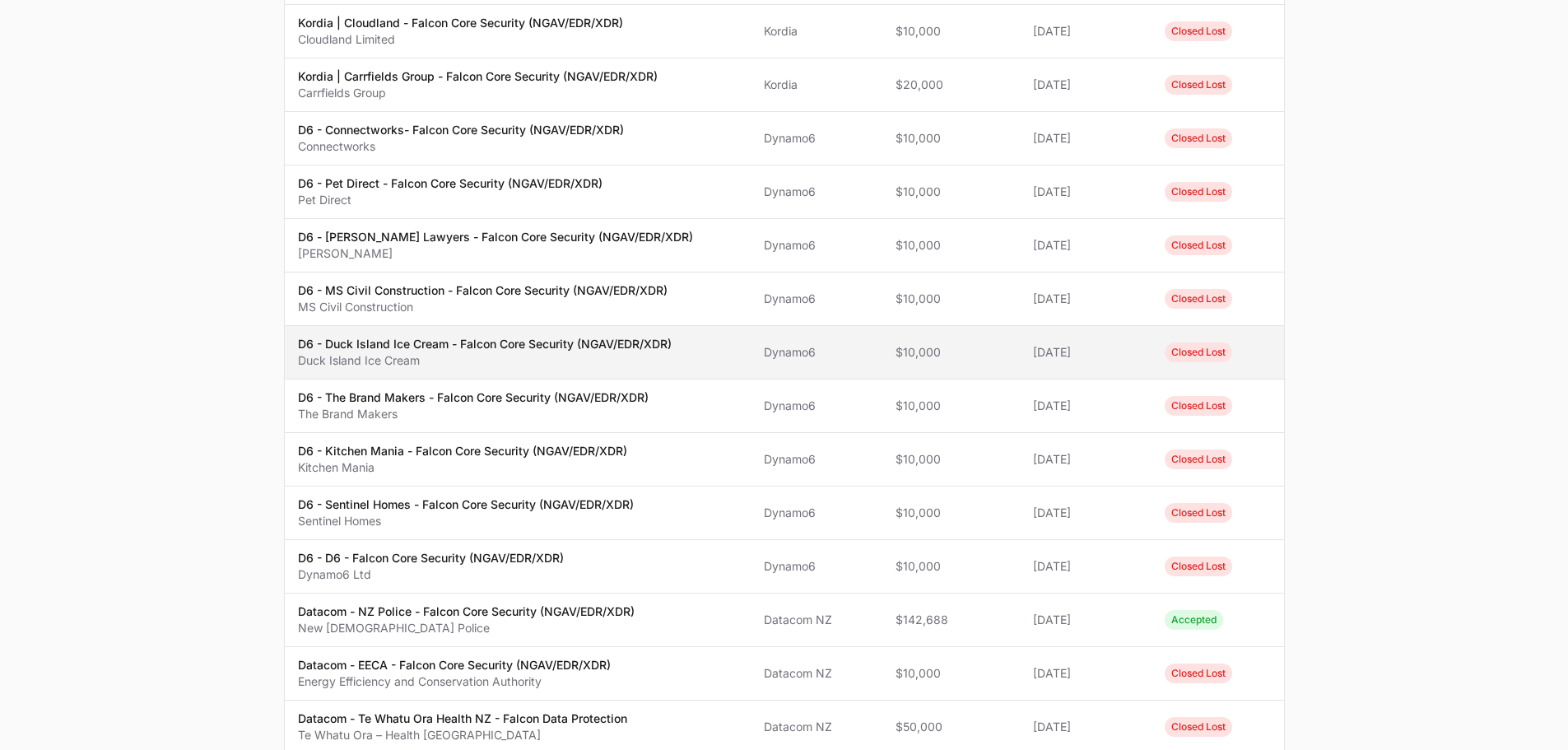
scroll to position [823, 0]
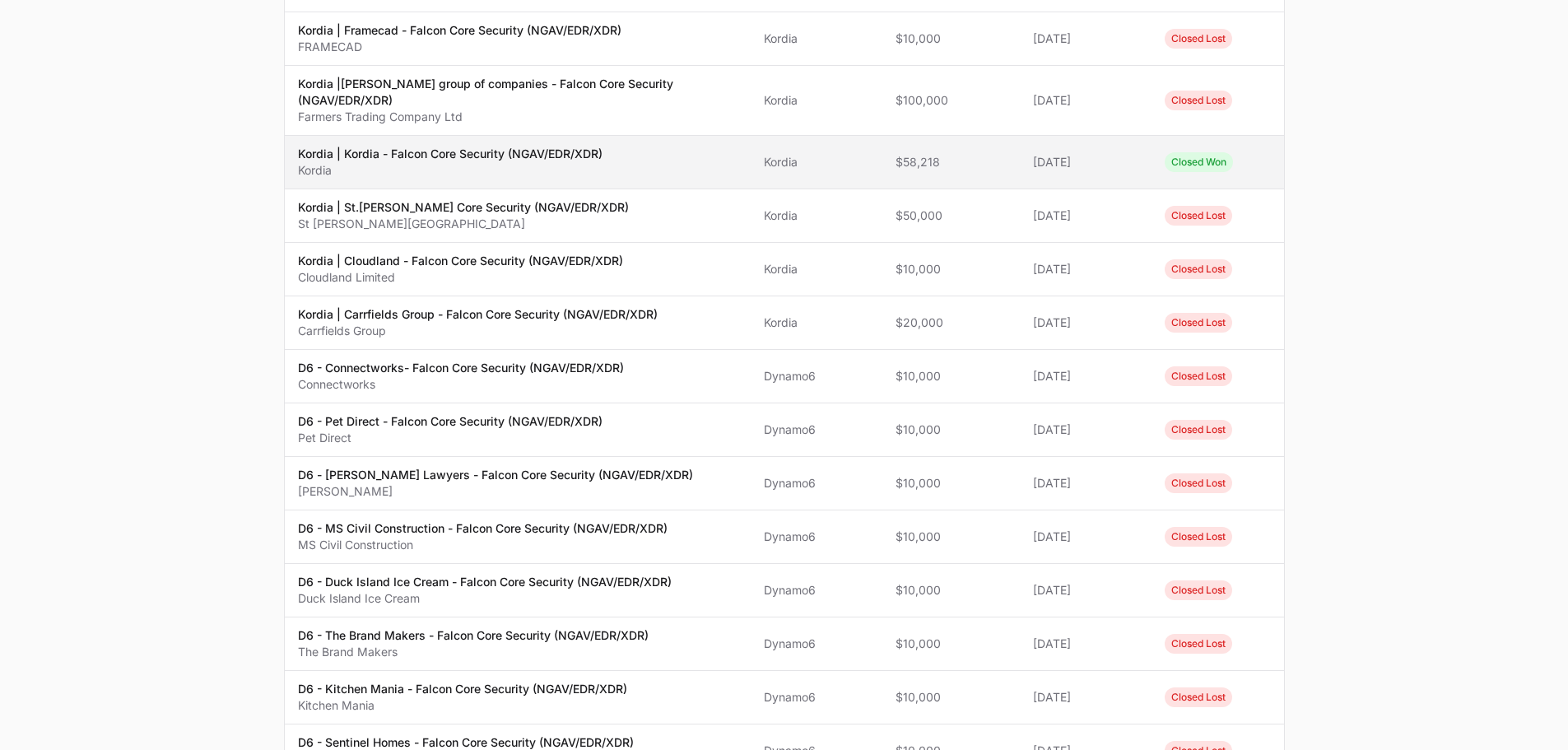
drag, startPoint x: 966, startPoint y: 369, endPoint x: 972, endPoint y: 362, distance: 9.2
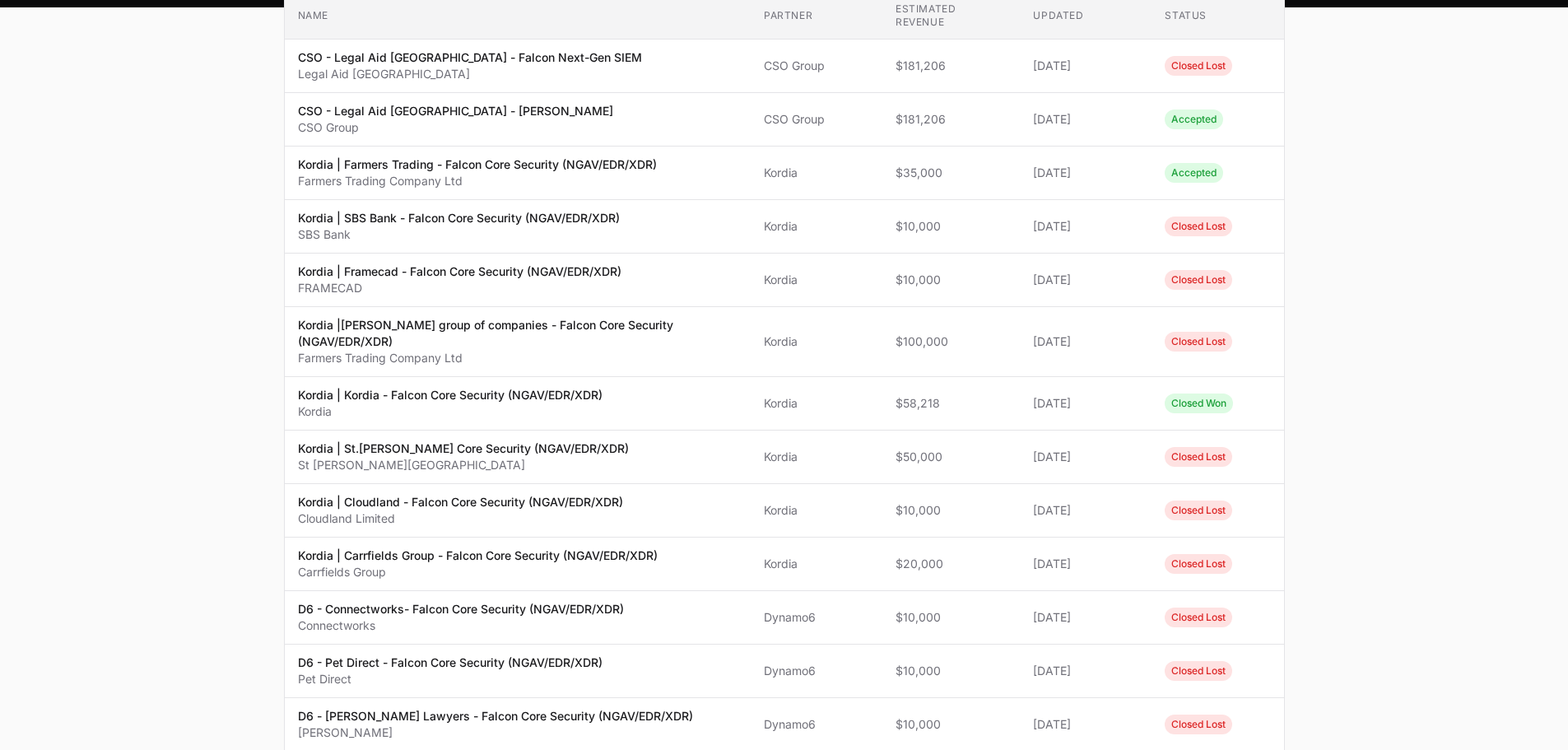
drag, startPoint x: 972, startPoint y: 362, endPoint x: 1459, endPoint y: 261, distance: 497.4
click at [1459, 261] on main "Select a tab Overview Needs review In progress Closed All Overview Needs review…" at bounding box center [784, 694] width 1568 height 1583
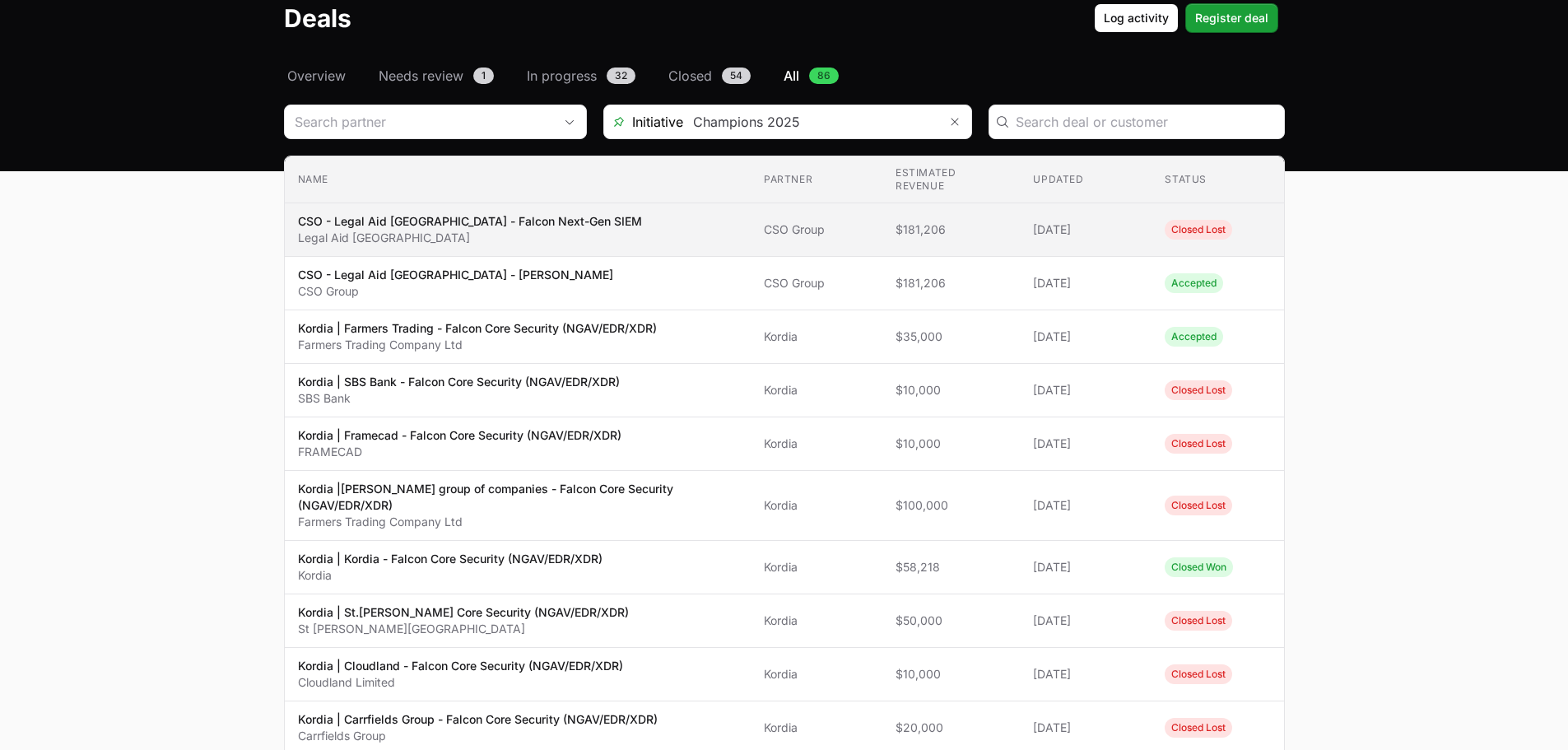
scroll to position [0, 0]
